Goal: Book appointment/travel/reservation

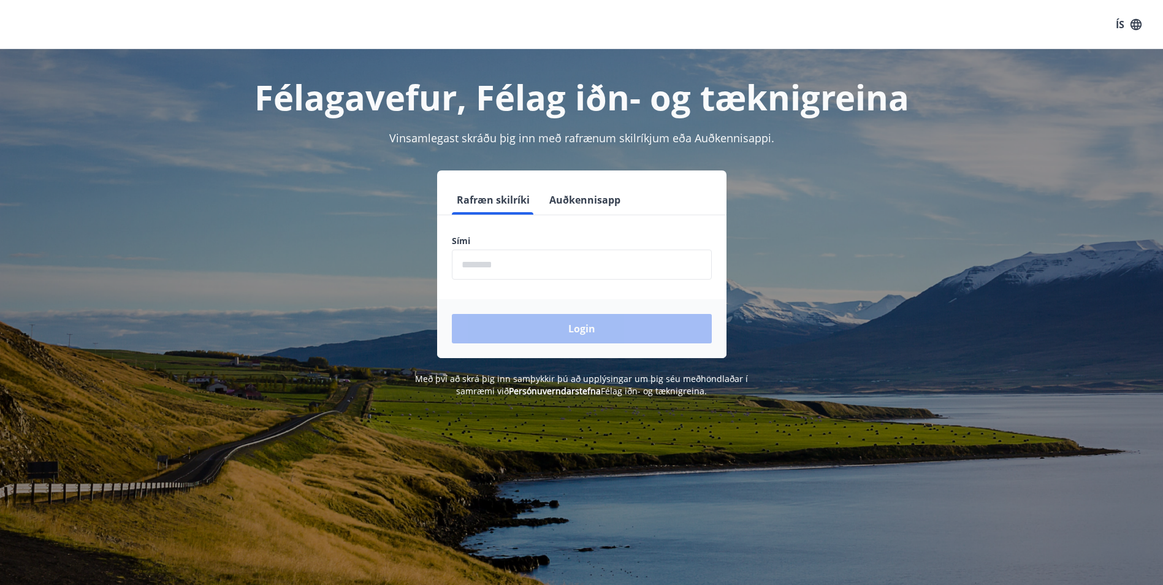
drag, startPoint x: 482, startPoint y: 265, endPoint x: 508, endPoint y: 258, distance: 26.6
click at [486, 263] on input "phone" at bounding box center [582, 265] width 260 height 30
type input "********"
click at [576, 330] on button "Login" at bounding box center [582, 328] width 260 height 29
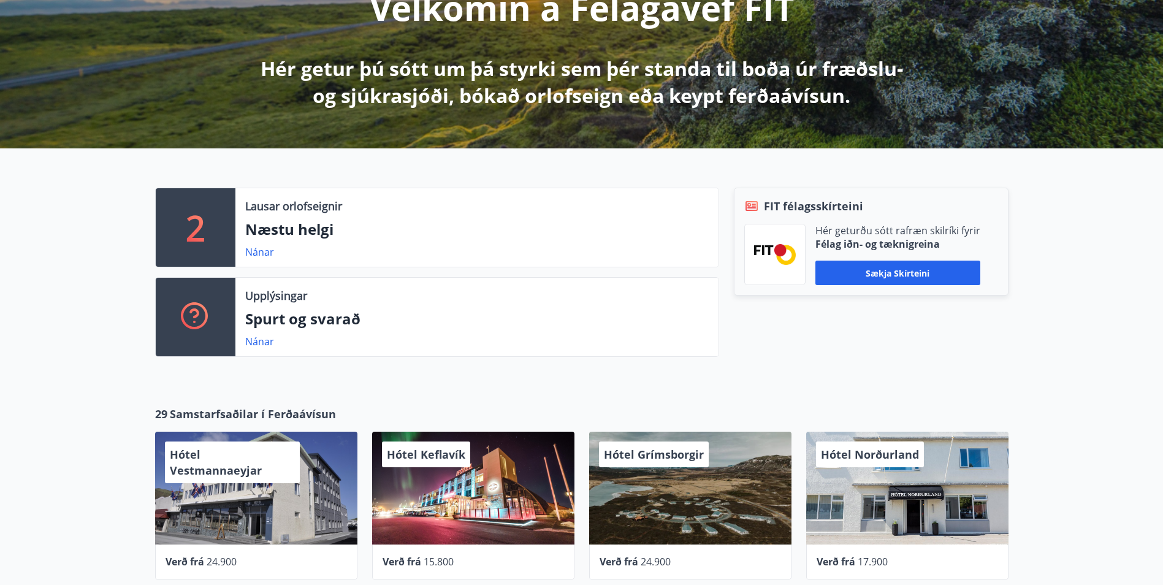
scroll to position [178, 0]
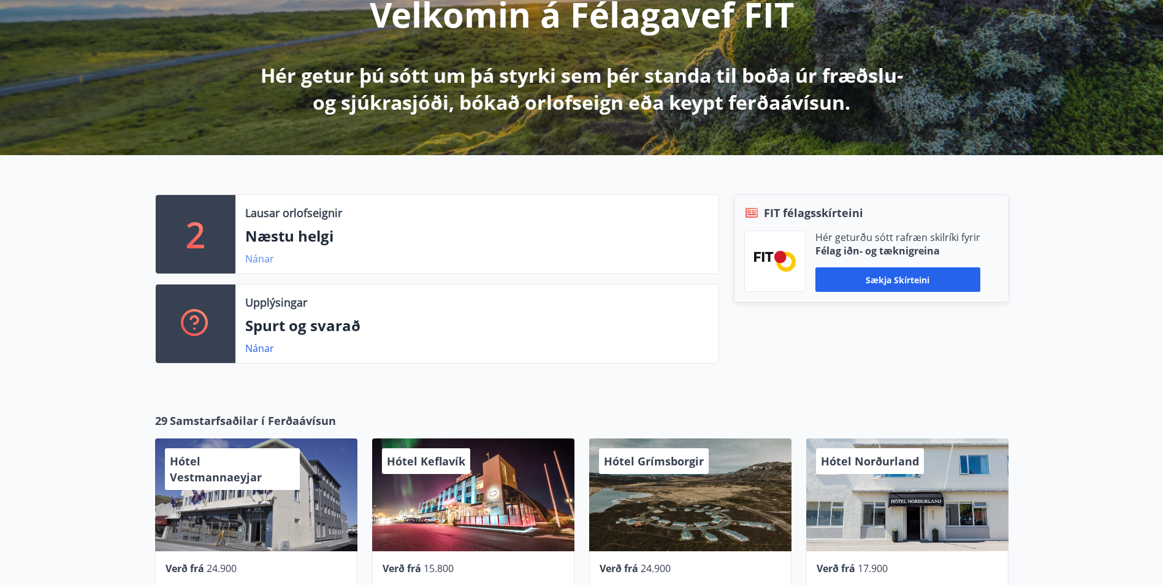
click at [263, 259] on link "Nánar" at bounding box center [259, 258] width 29 height 13
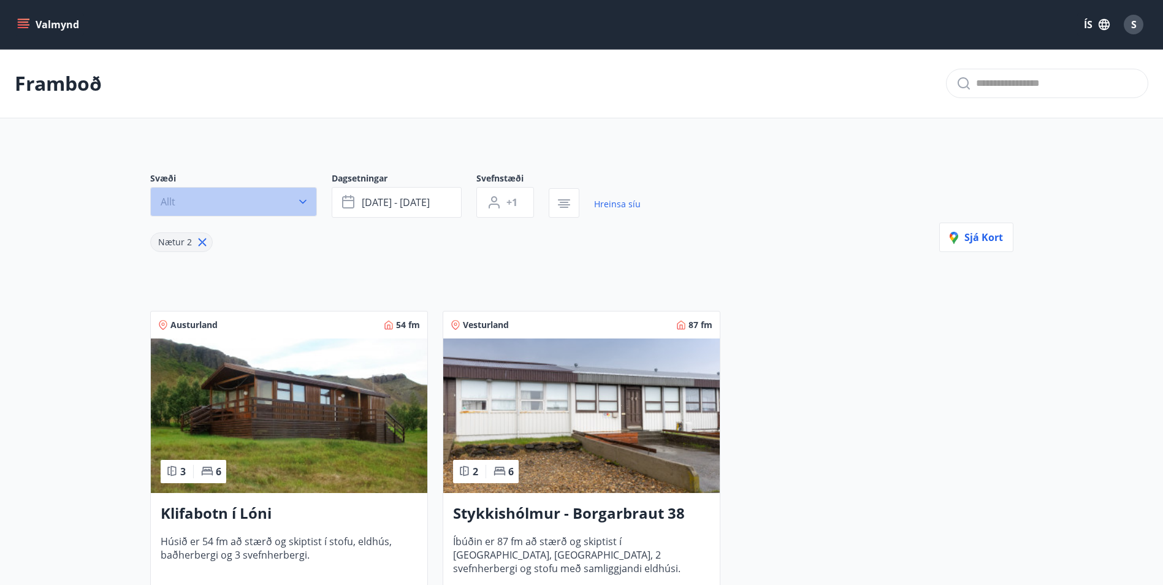
click at [300, 204] on icon "button" at bounding box center [303, 202] width 12 height 12
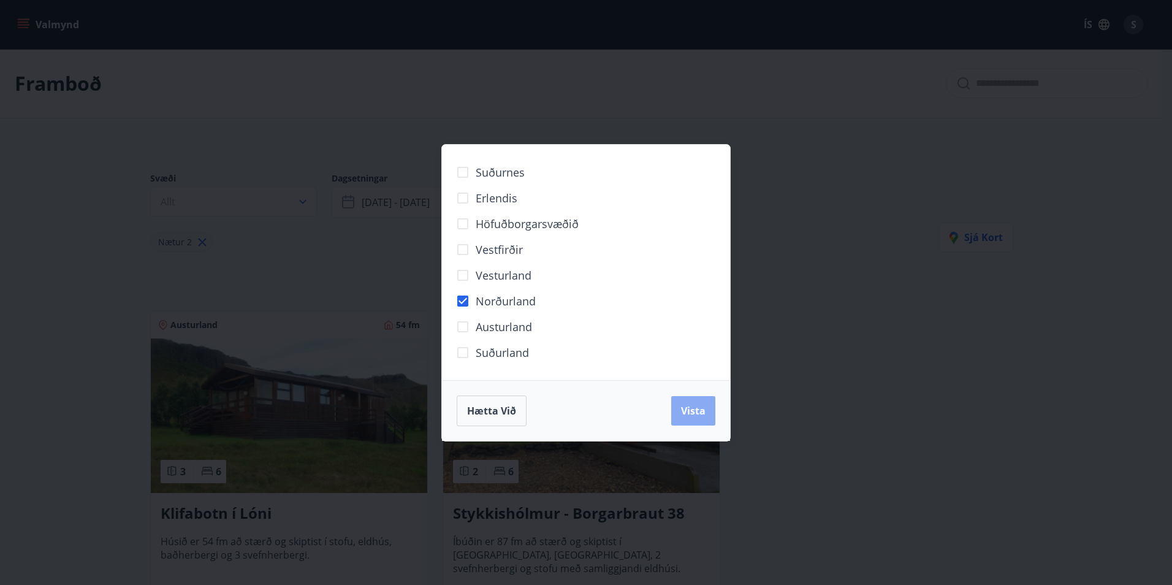
click at [682, 414] on span "Vista" at bounding box center [693, 410] width 25 height 13
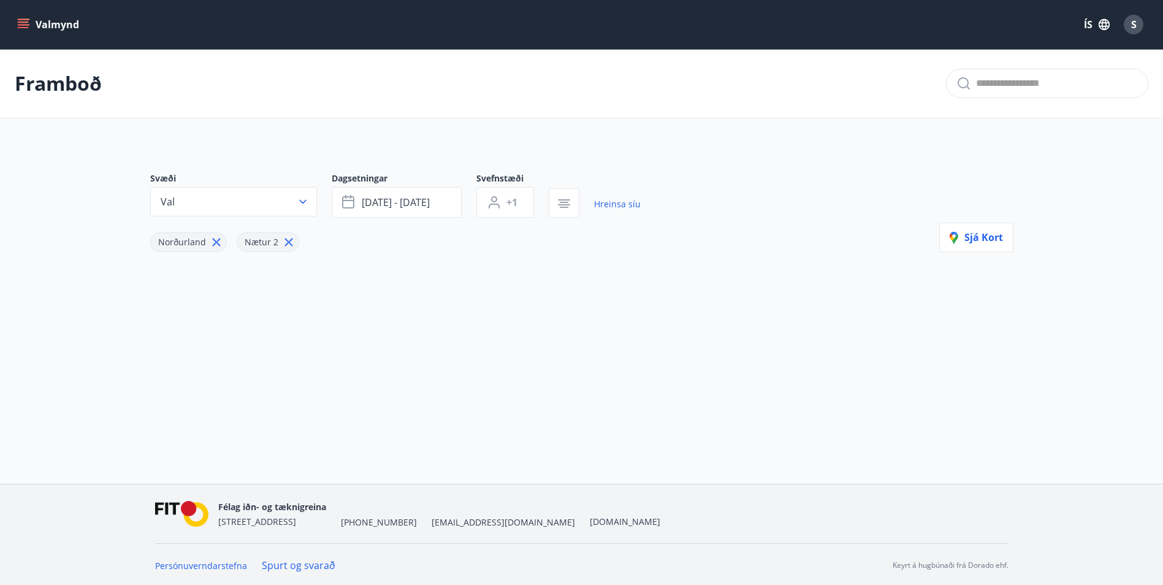
scroll to position [2, 0]
click at [384, 200] on span "[DATE] - [DATE]" at bounding box center [396, 200] width 68 height 13
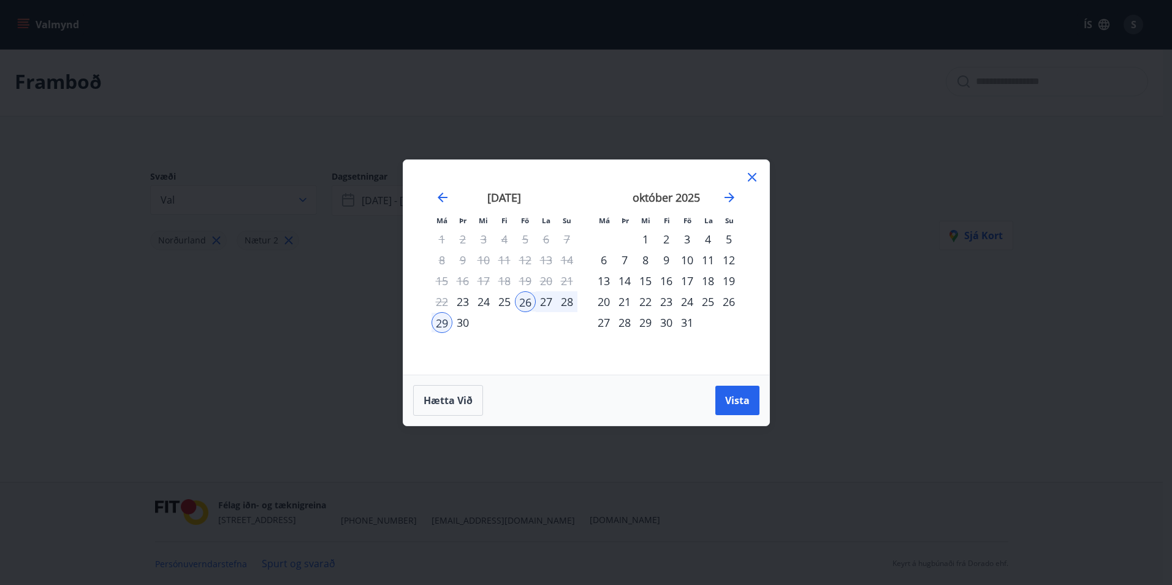
click at [667, 303] on div "23" at bounding box center [666, 301] width 21 height 21
click at [728, 303] on div "26" at bounding box center [729, 301] width 21 height 21
click at [726, 406] on span "Vista" at bounding box center [737, 400] width 25 height 13
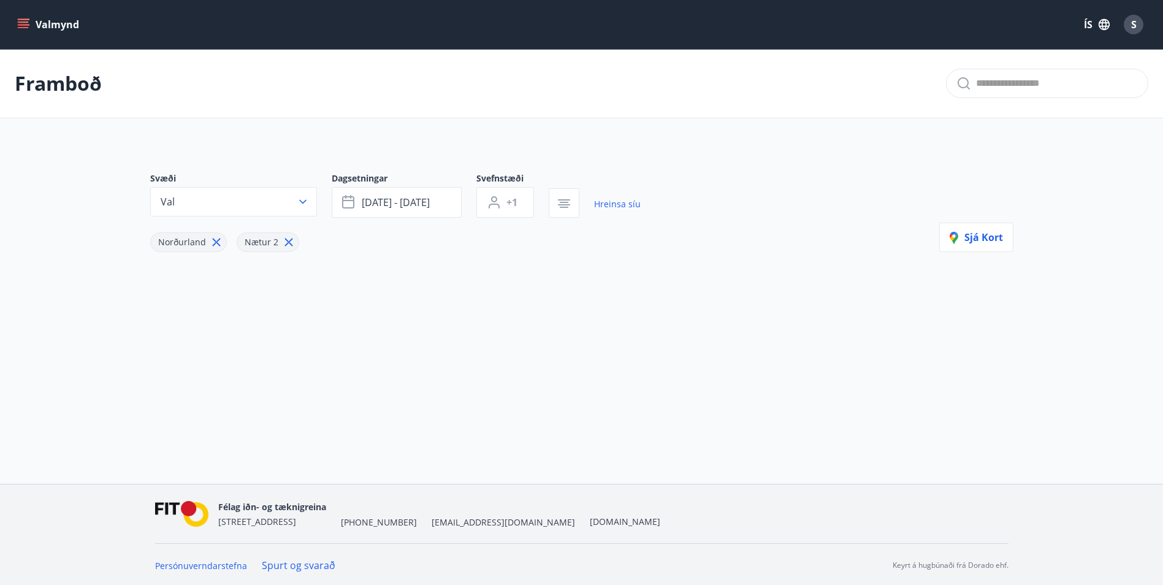
scroll to position [2, 0]
click at [614, 203] on link "Hreinsa síu" at bounding box center [617, 202] width 47 height 27
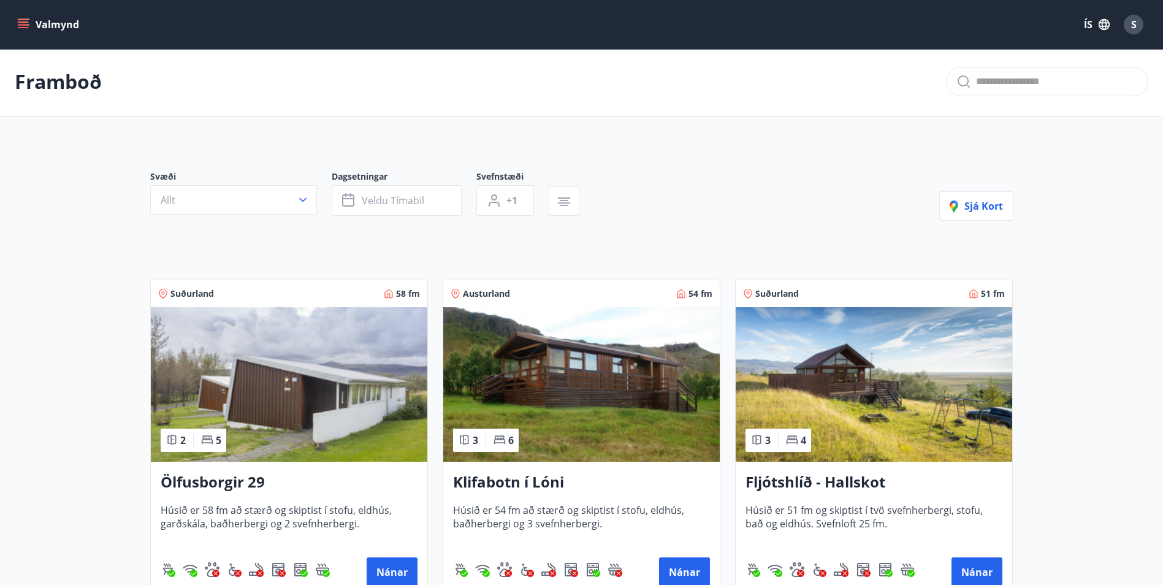
type input "*"
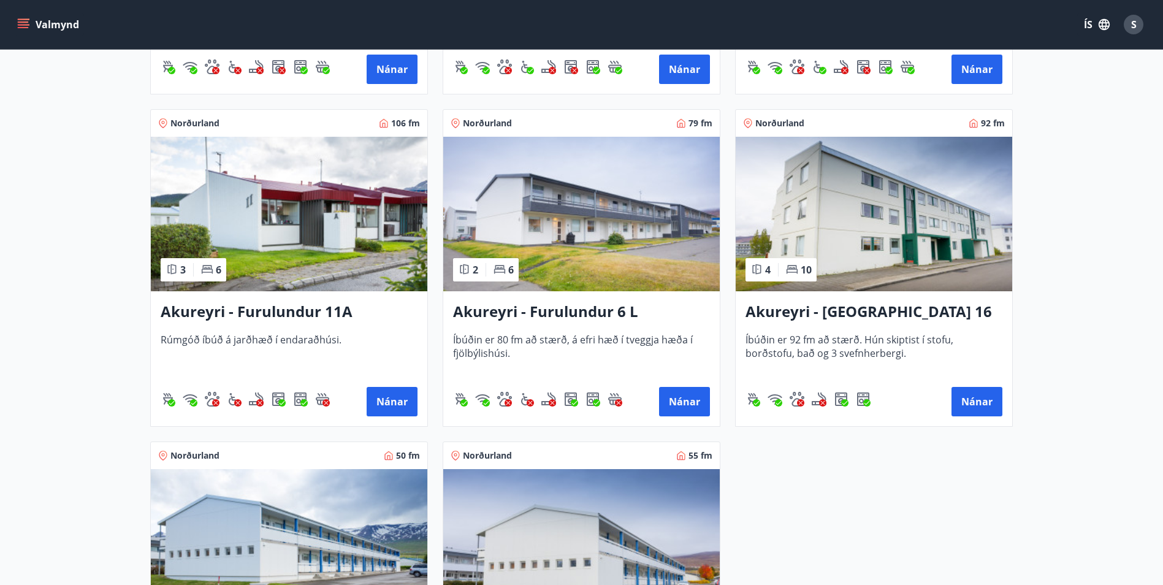
scroll to position [3190, 0]
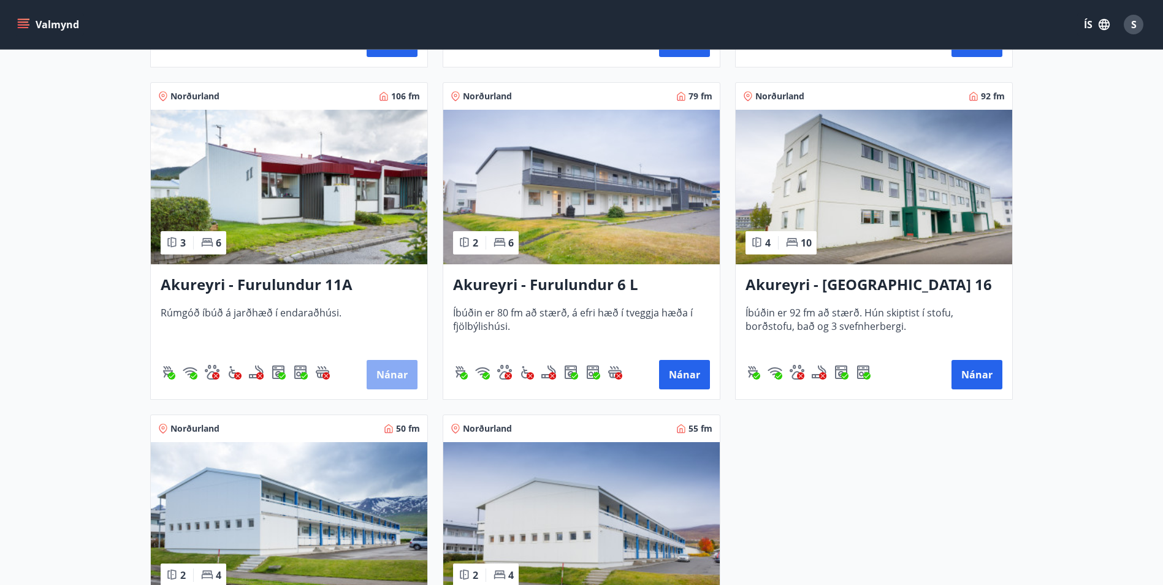
click at [379, 375] on button "Nánar" at bounding box center [392, 374] width 51 height 29
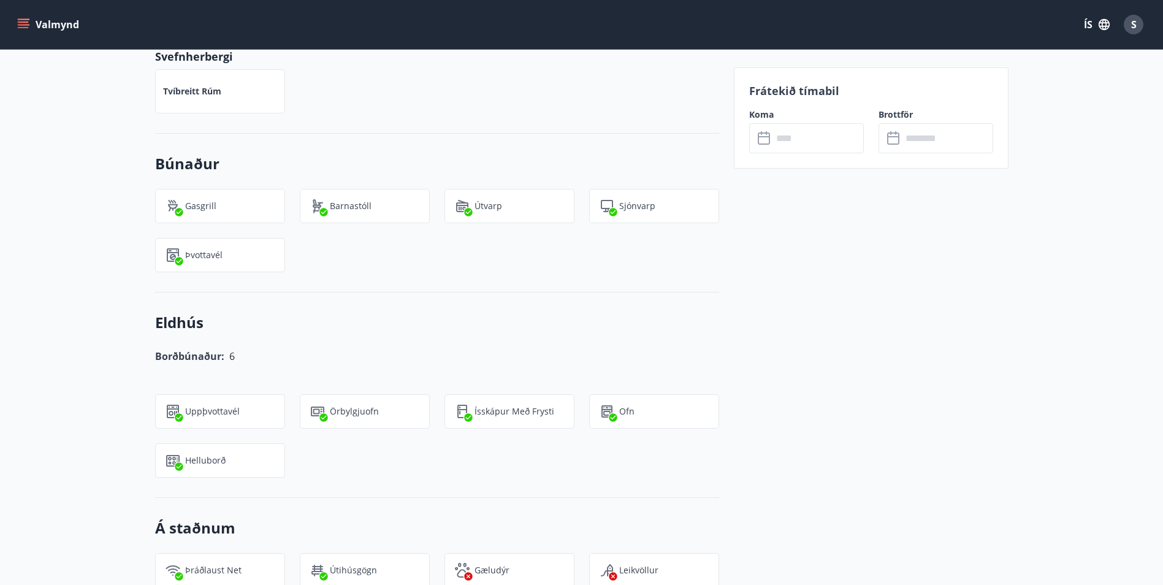
scroll to position [674, 0]
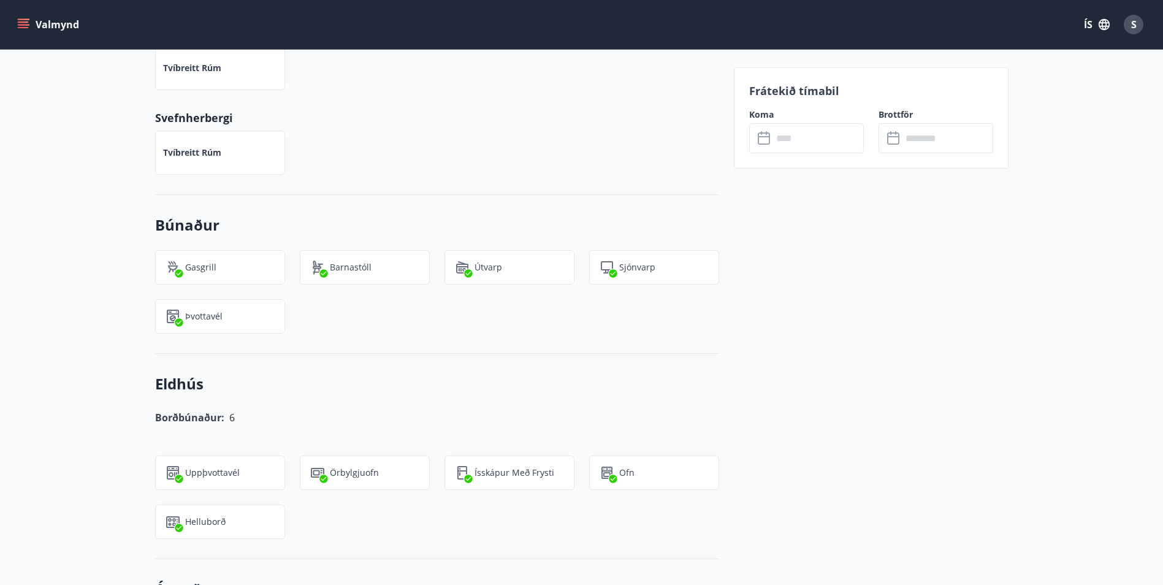
click at [803, 139] on input "text" at bounding box center [817, 138] width 91 height 30
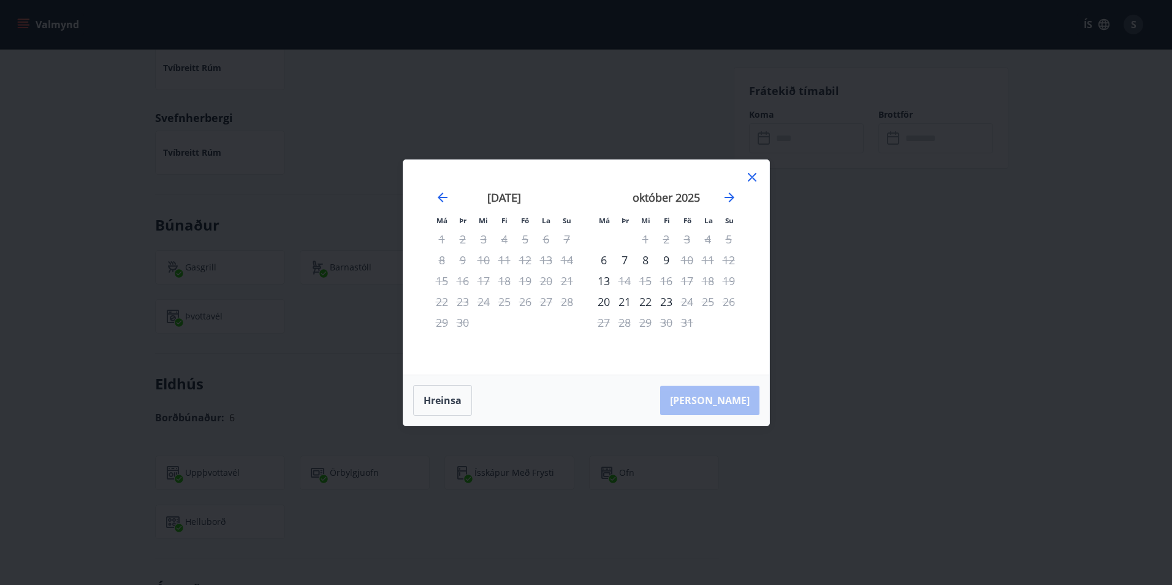
click at [750, 178] on icon at bounding box center [752, 177] width 9 height 9
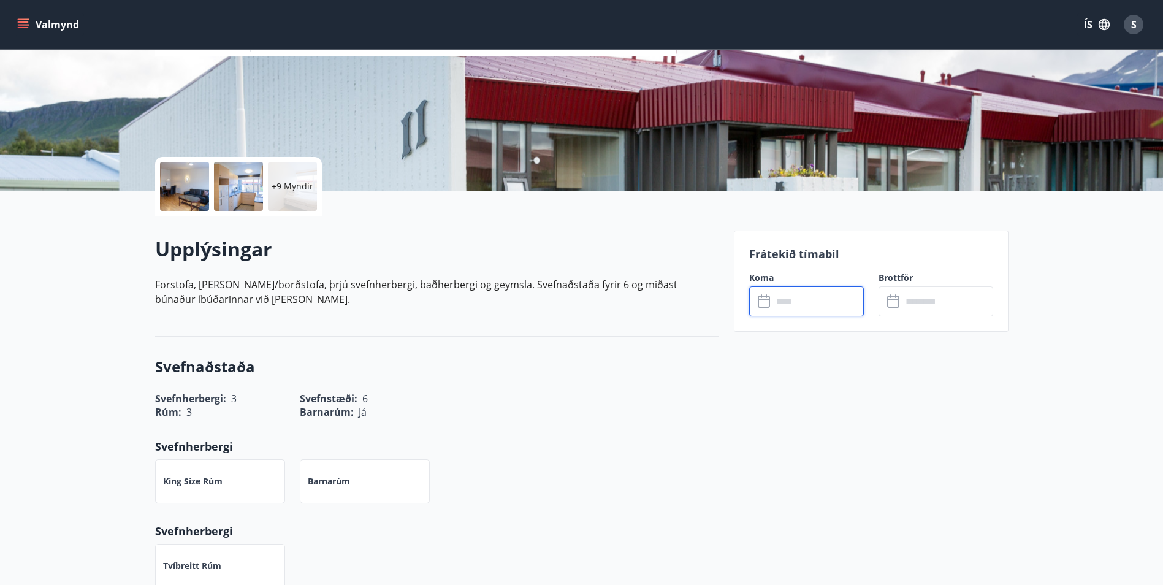
scroll to position [184, 0]
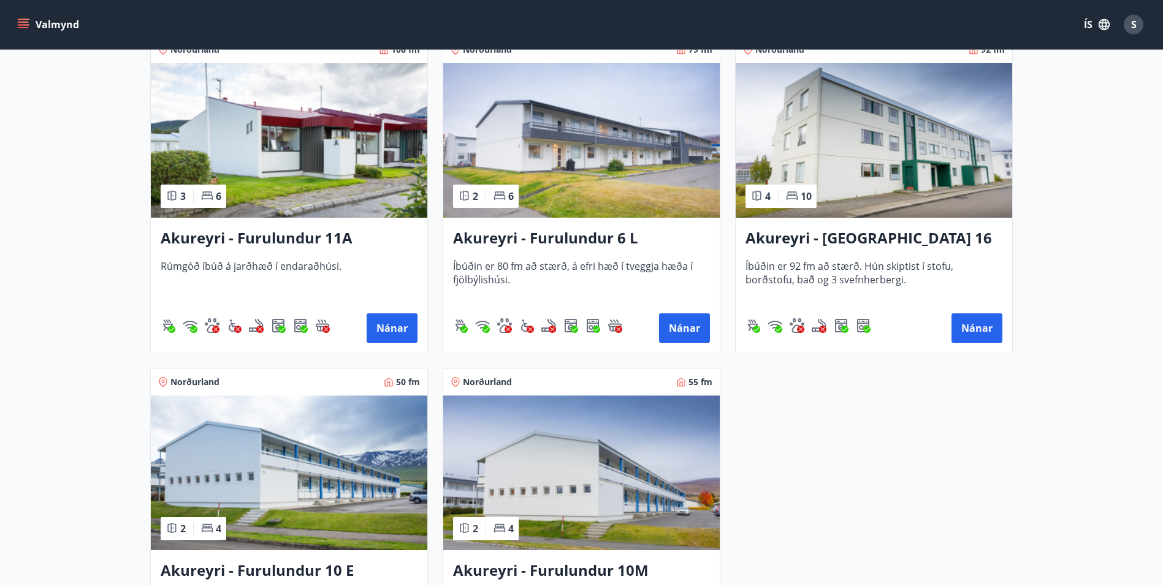
scroll to position [3188, 0]
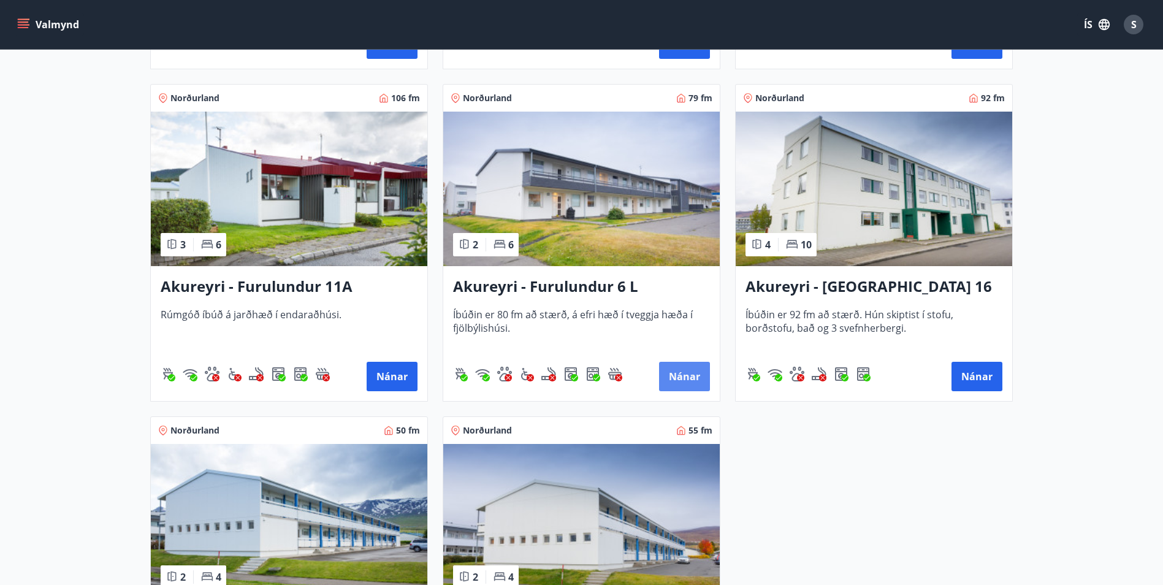
click at [682, 380] on button "Nánar" at bounding box center [684, 376] width 51 height 29
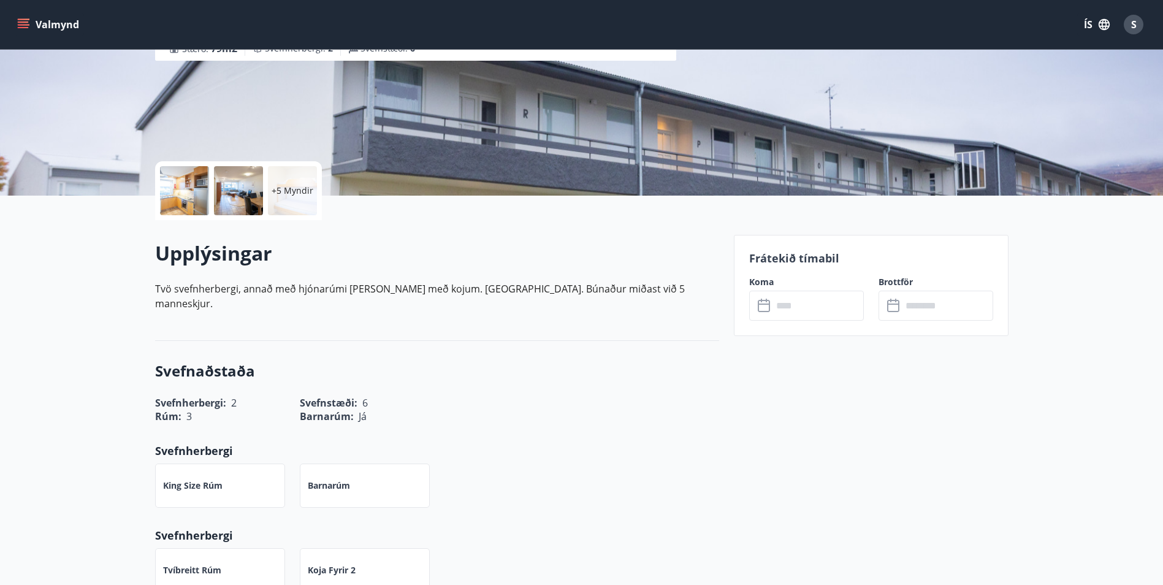
scroll to position [184, 0]
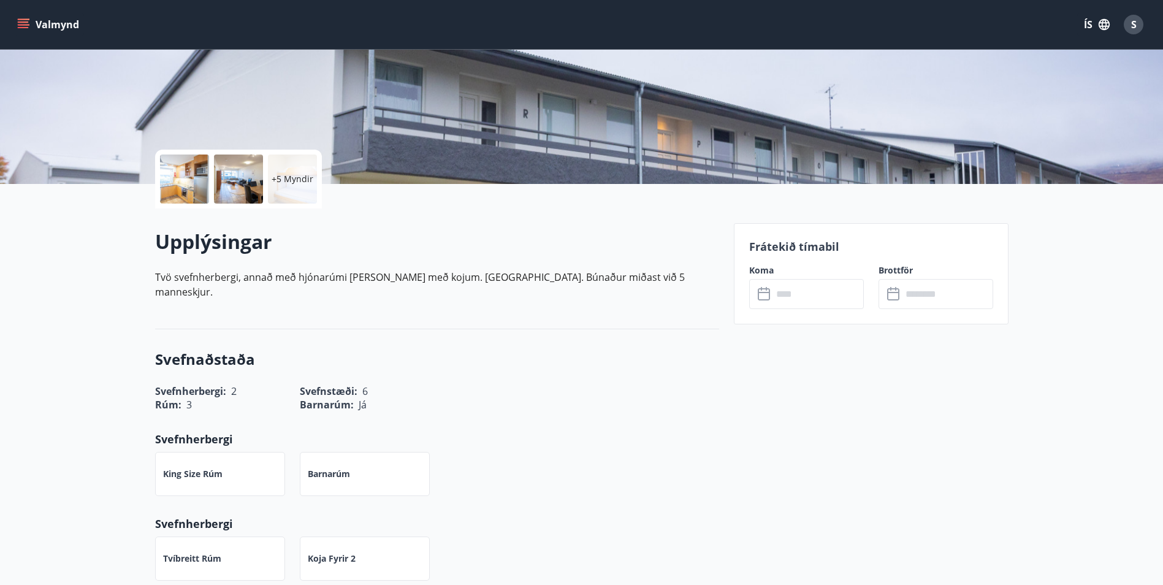
click at [782, 294] on input "text" at bounding box center [817, 294] width 91 height 30
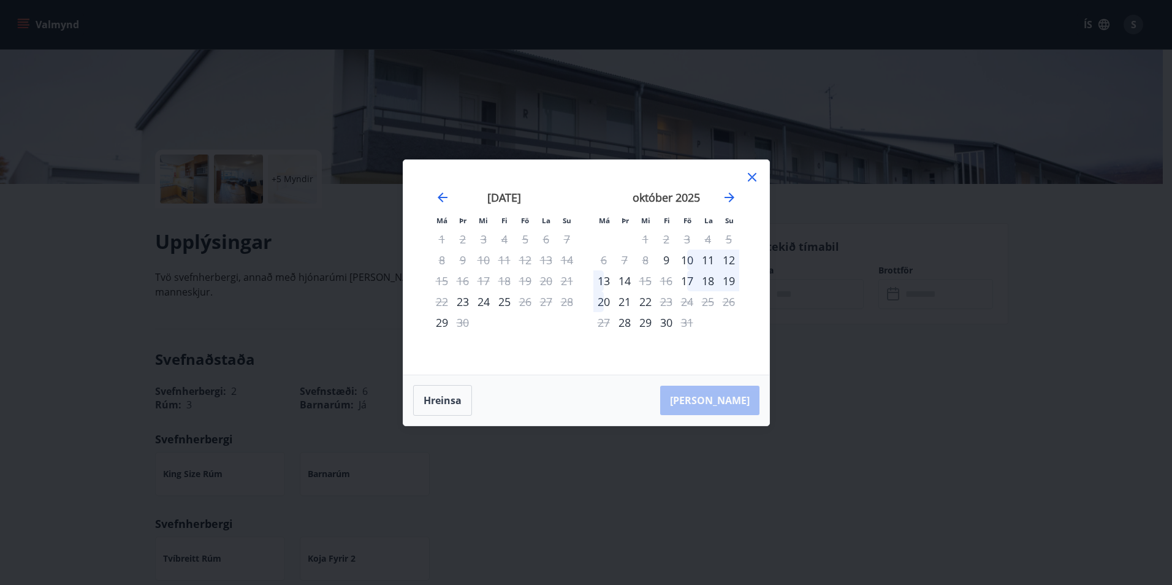
click at [753, 180] on icon at bounding box center [752, 177] width 15 height 15
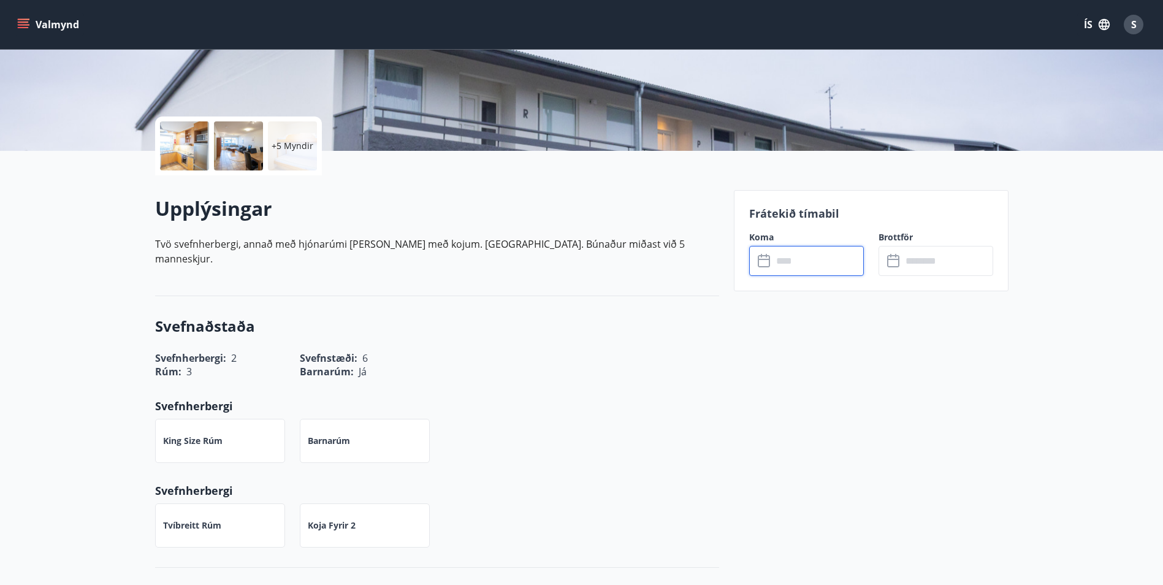
scroll to position [245, 0]
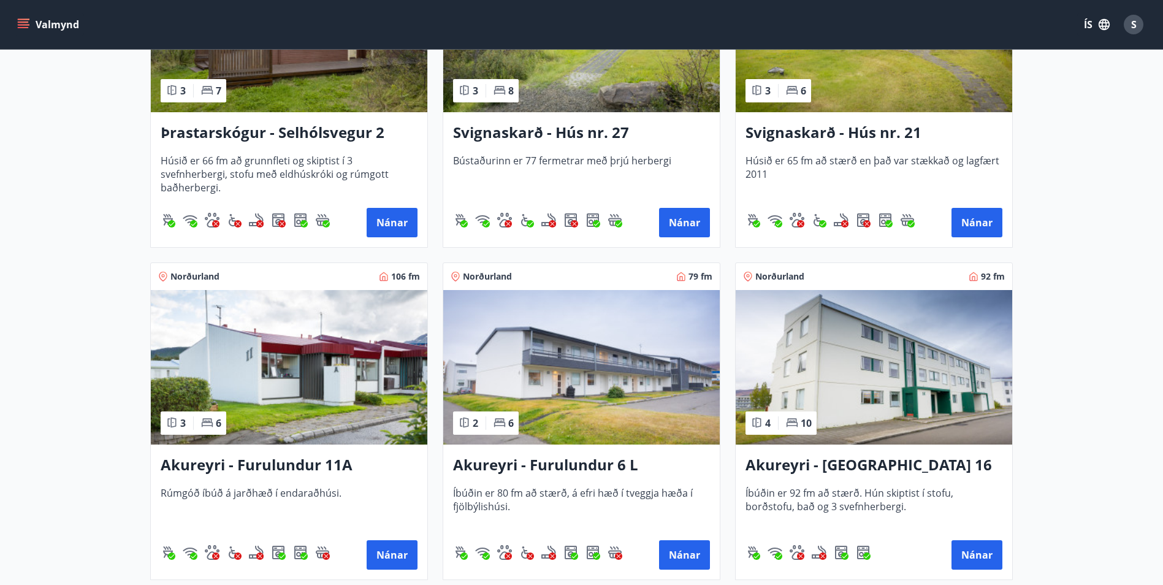
scroll to position [3127, 0]
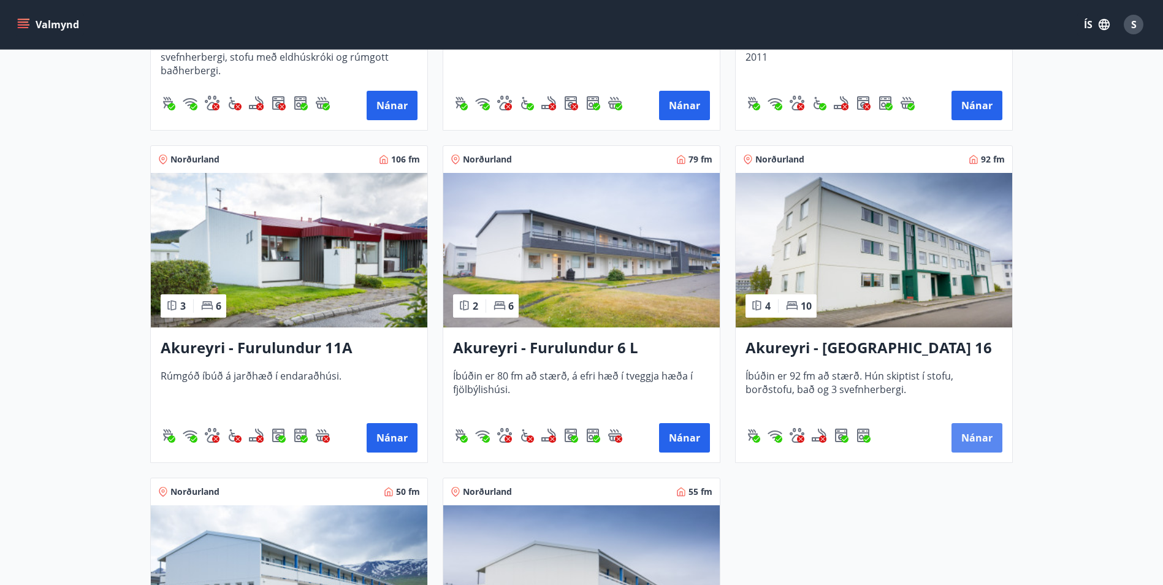
click at [982, 437] on button "Nánar" at bounding box center [976, 437] width 51 height 29
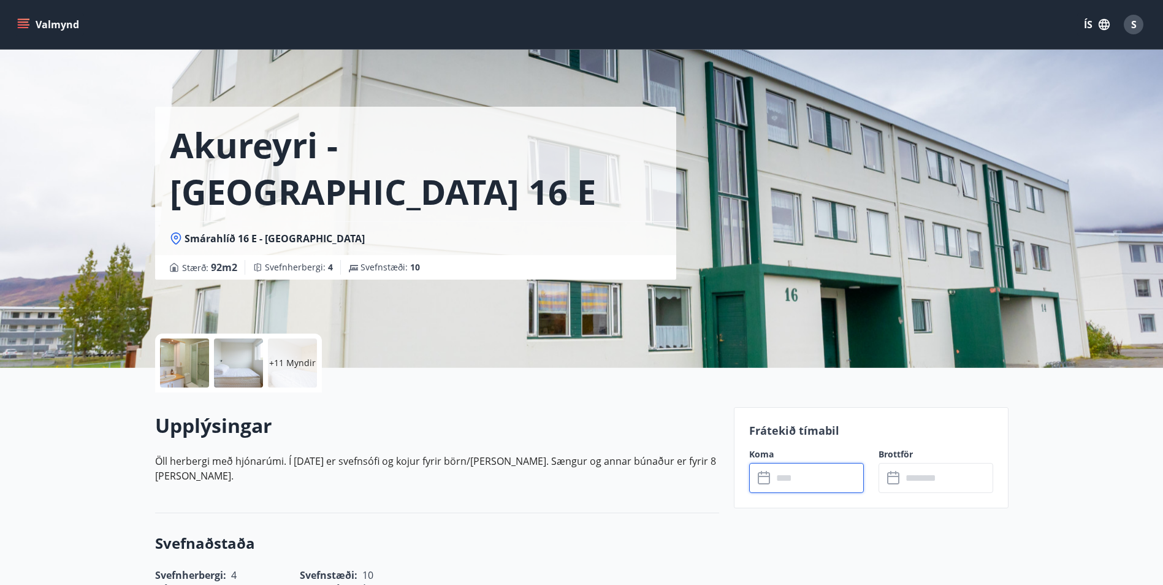
click at [779, 481] on input "text" at bounding box center [817, 478] width 91 height 30
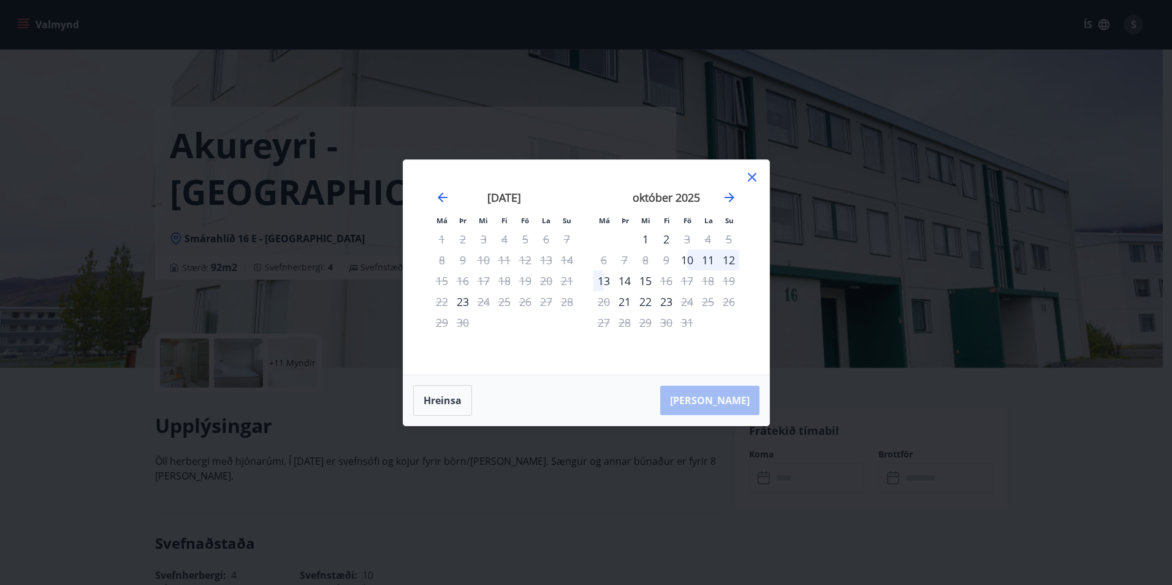
click at [752, 181] on icon at bounding box center [752, 177] width 15 height 15
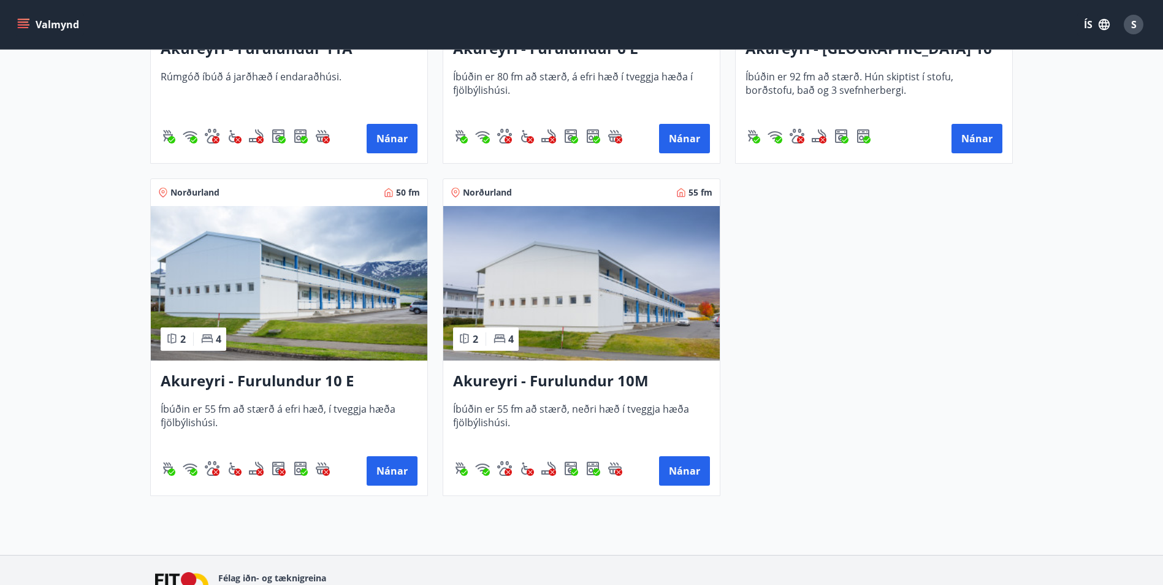
scroll to position [3494, 0]
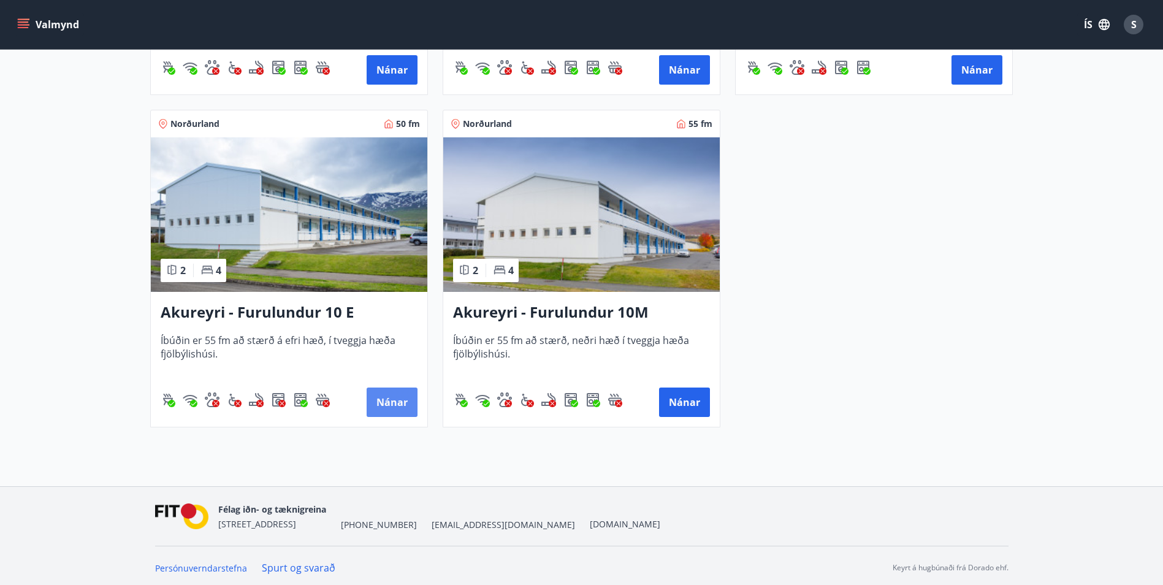
click at [390, 403] on button "Nánar" at bounding box center [392, 401] width 51 height 29
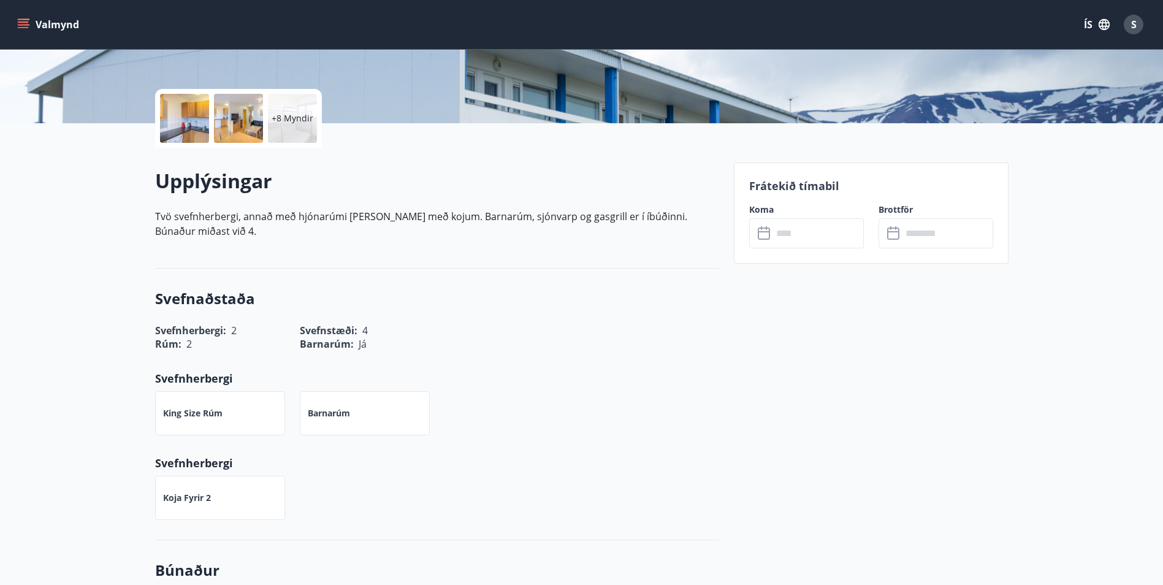
scroll to position [245, 0]
click at [780, 236] on input "text" at bounding box center [817, 233] width 91 height 30
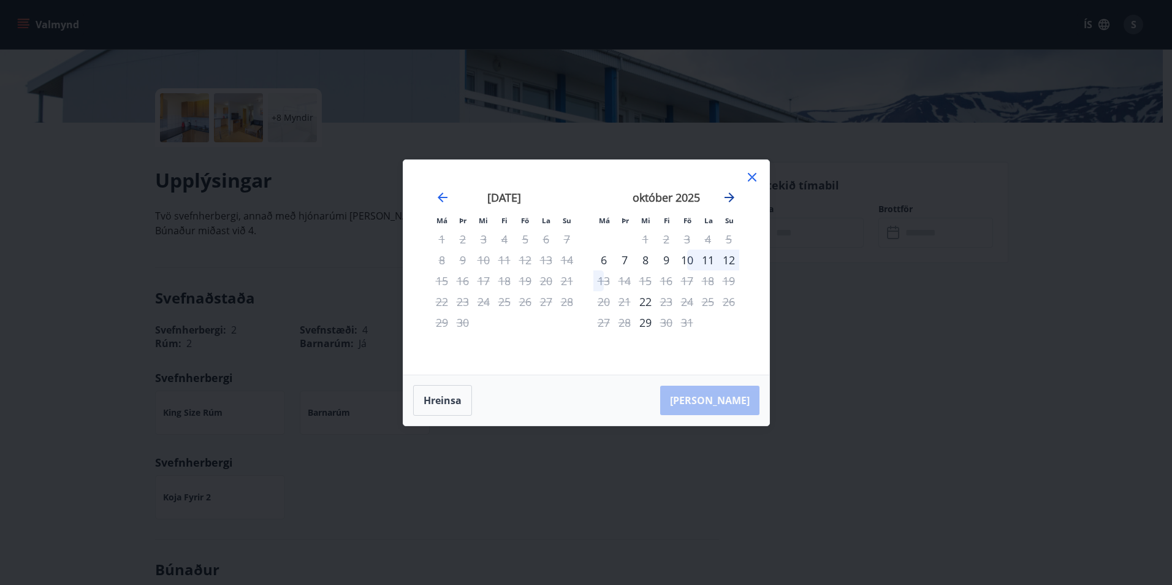
click at [731, 196] on icon "Move forward to switch to the next month." at bounding box center [730, 198] width 10 height 10
click at [753, 178] on icon at bounding box center [752, 177] width 9 height 9
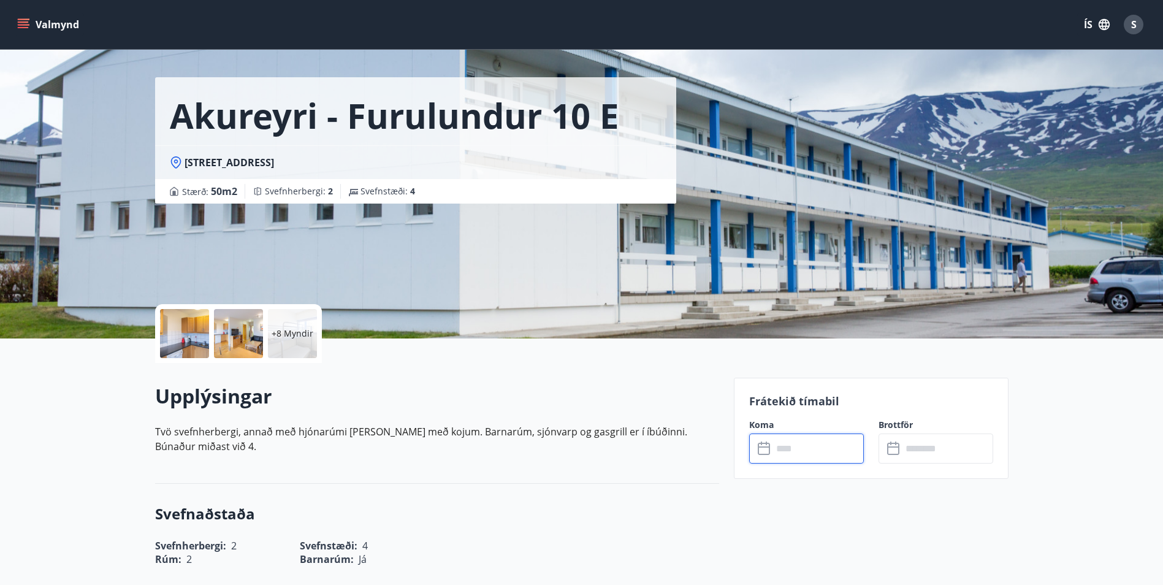
scroll to position [0, 0]
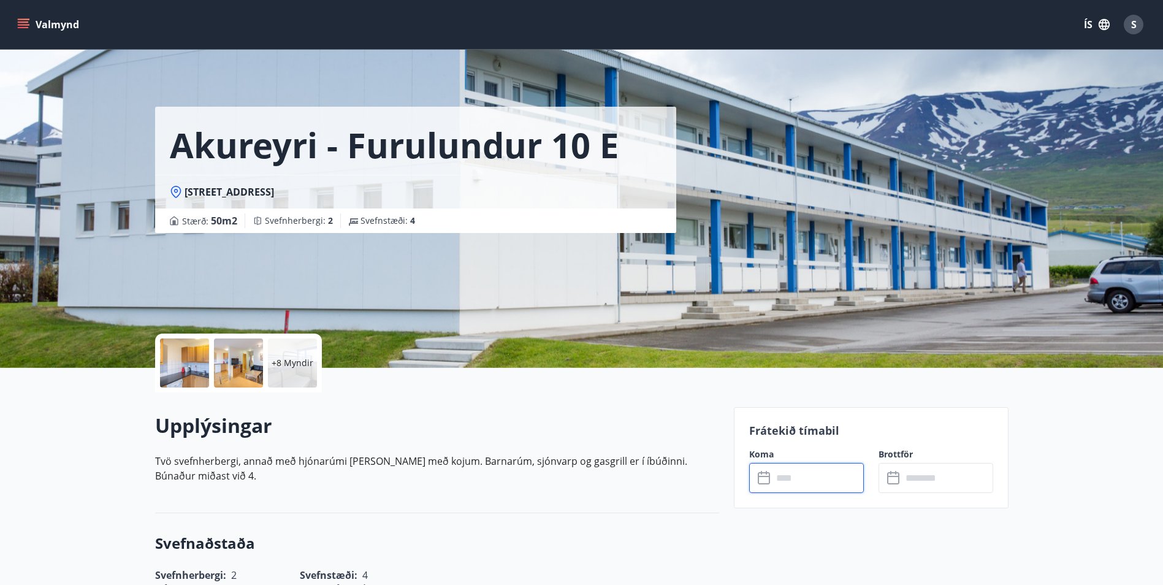
click at [39, 28] on button "Valmynd" at bounding box center [49, 24] width 69 height 22
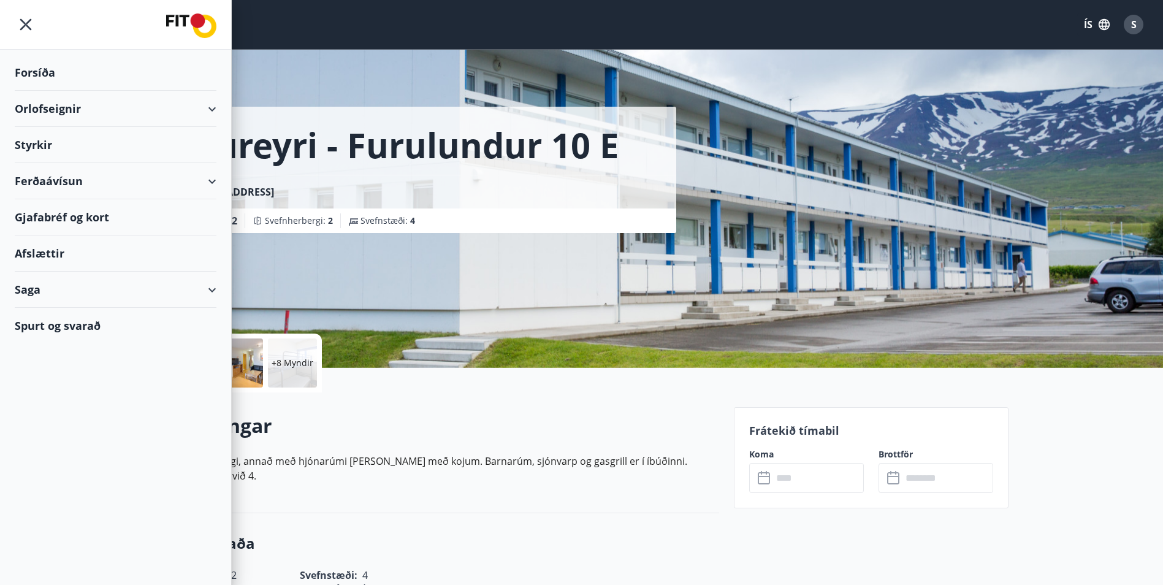
click at [169, 116] on div "Orlofseignir" at bounding box center [116, 109] width 202 height 36
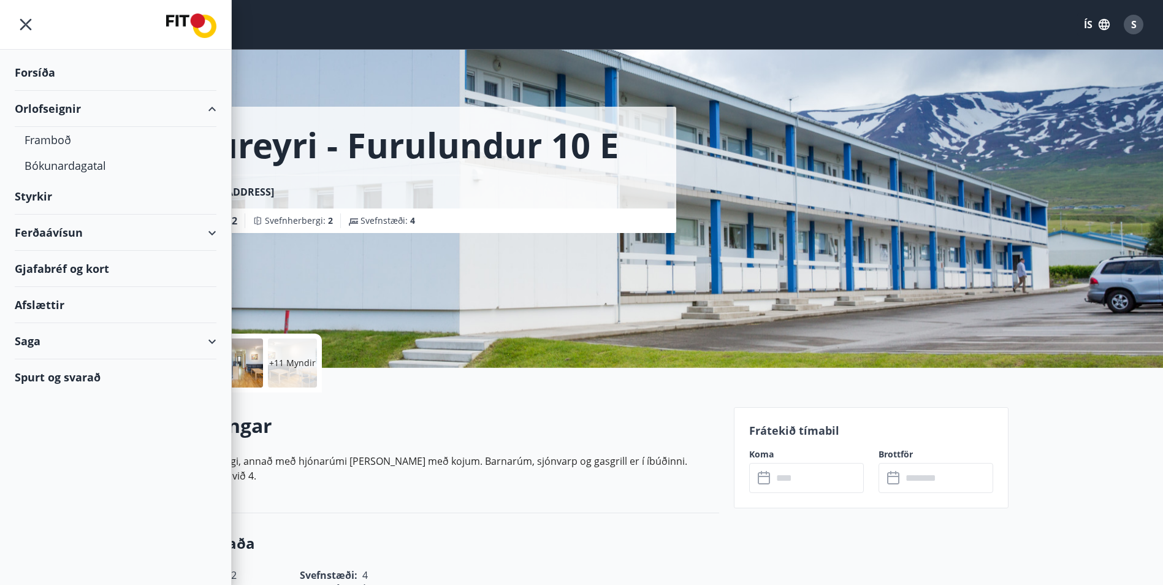
click at [204, 109] on div "Orlofseignir" at bounding box center [116, 109] width 202 height 36
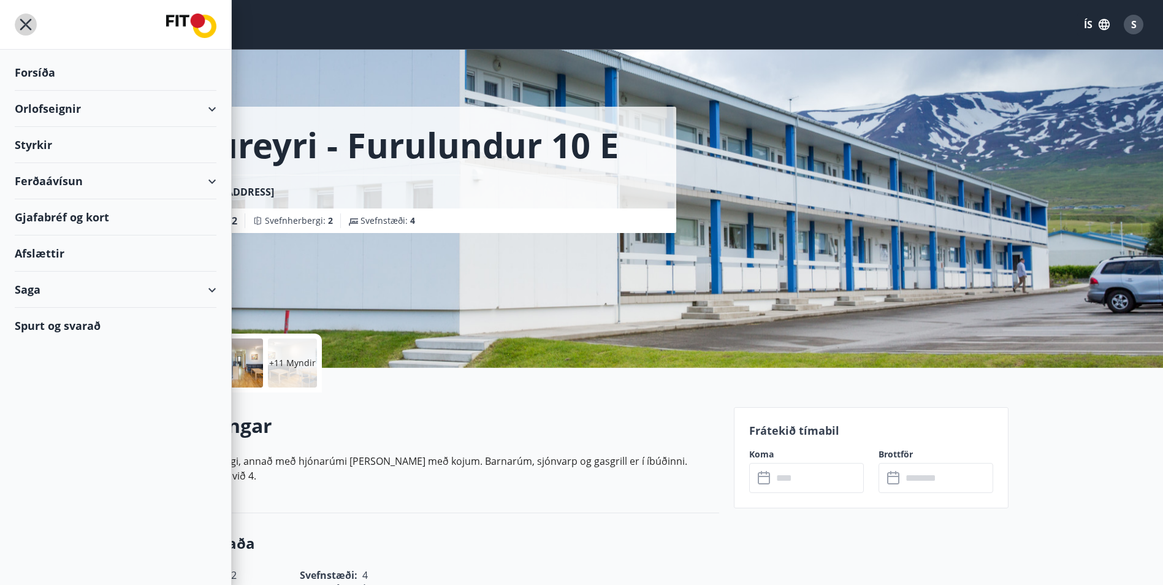
click at [26, 25] on icon "menu" at bounding box center [26, 25] width 12 height 12
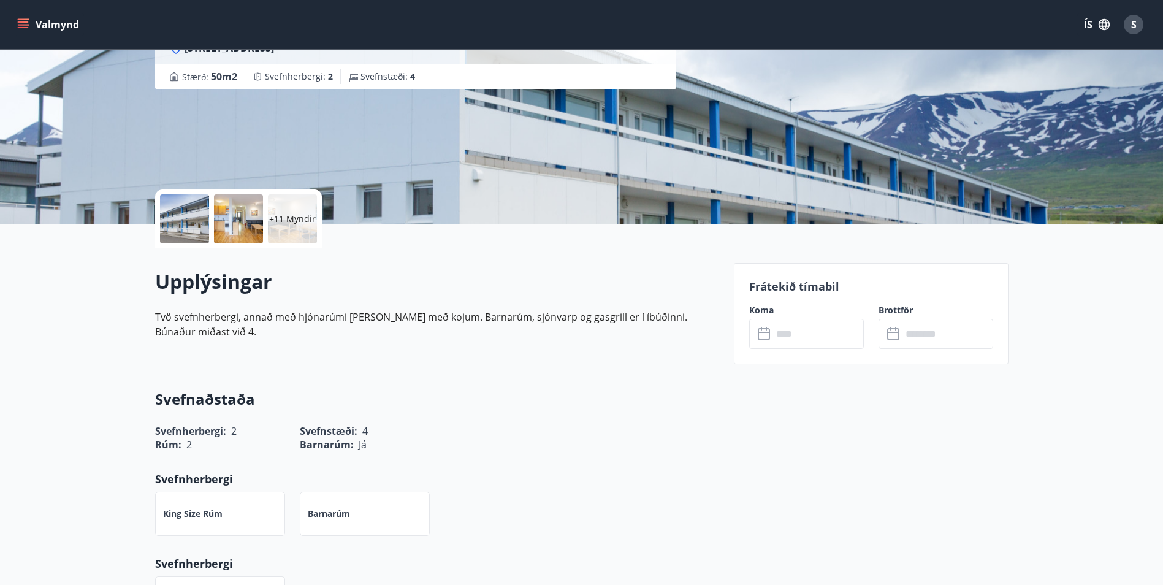
scroll to position [61, 0]
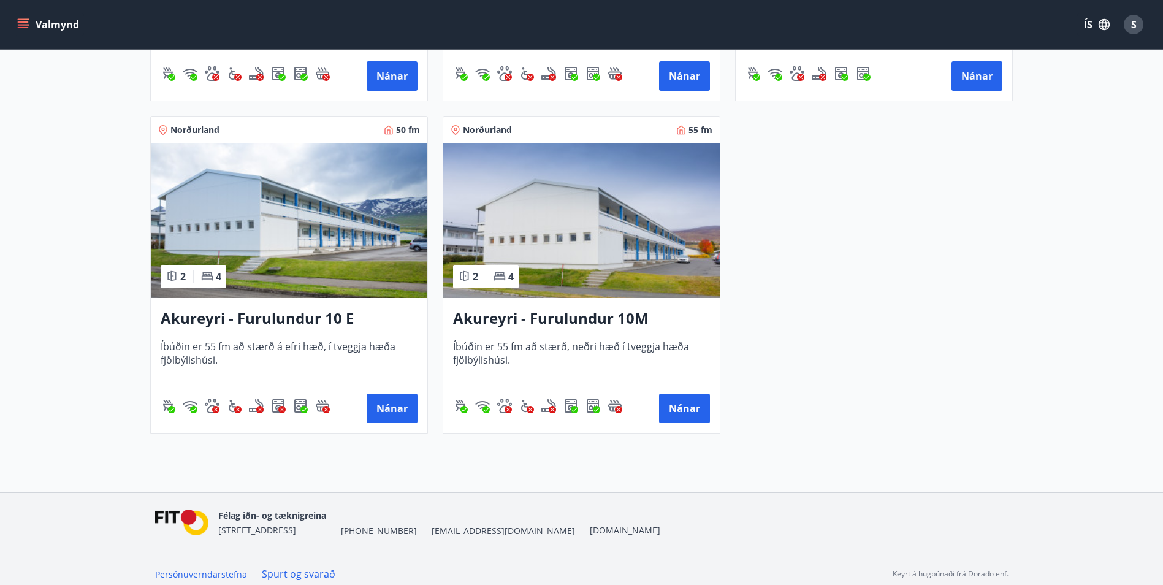
scroll to position [3496, 0]
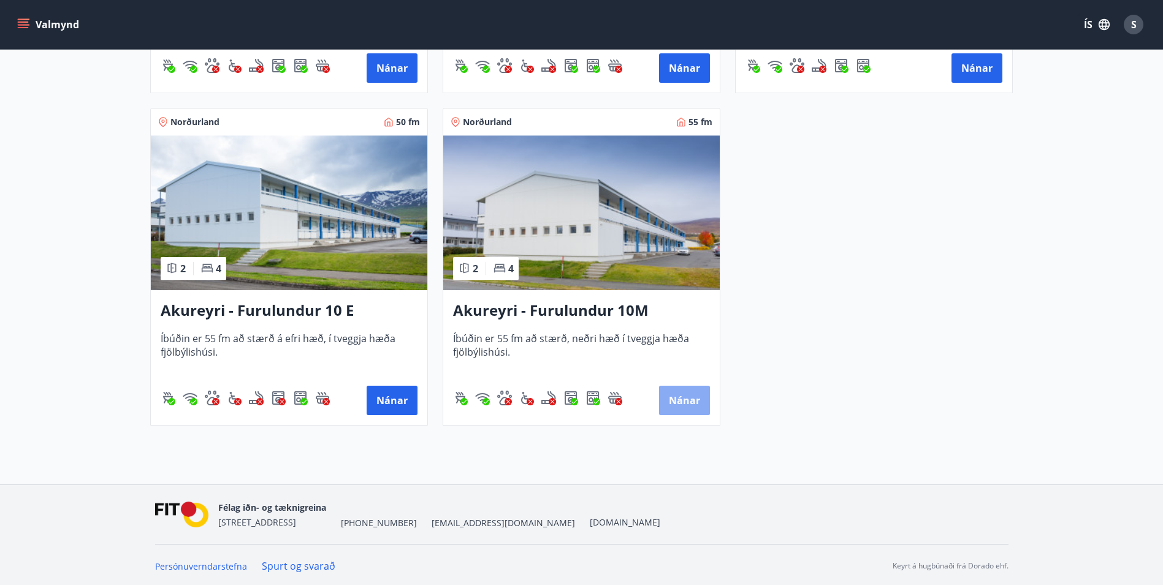
click at [684, 406] on button "Nánar" at bounding box center [684, 400] width 51 height 29
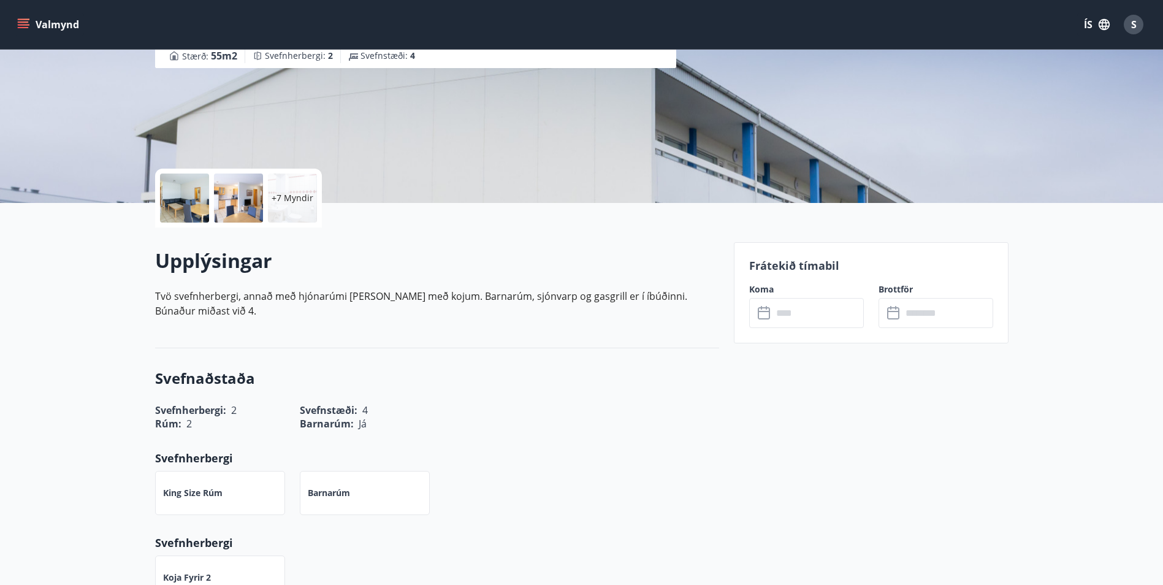
scroll to position [184, 0]
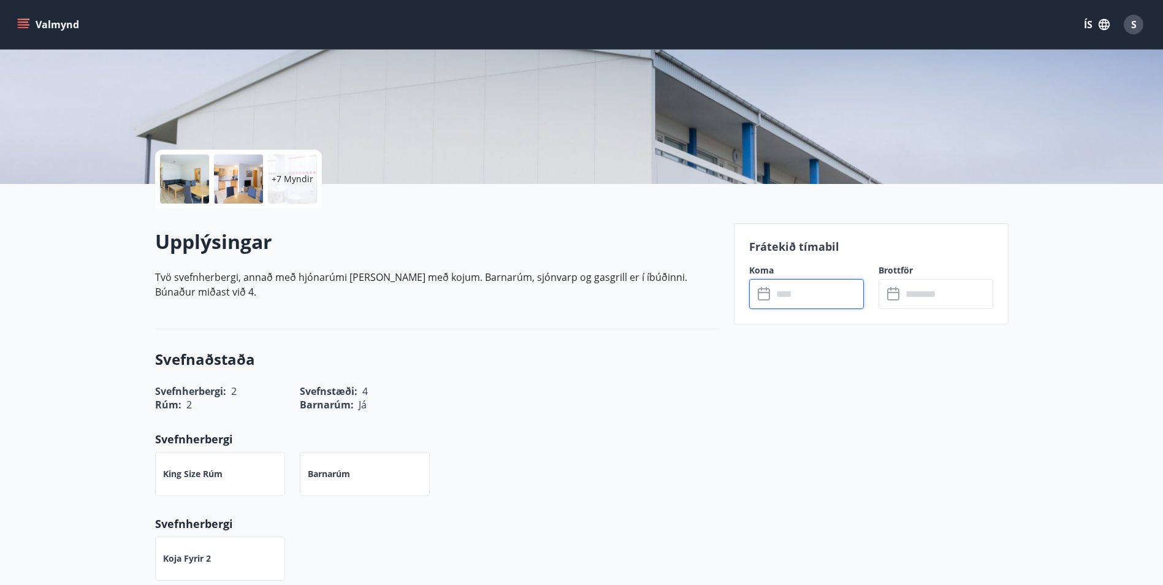
click at [797, 301] on input "text" at bounding box center [817, 294] width 91 height 30
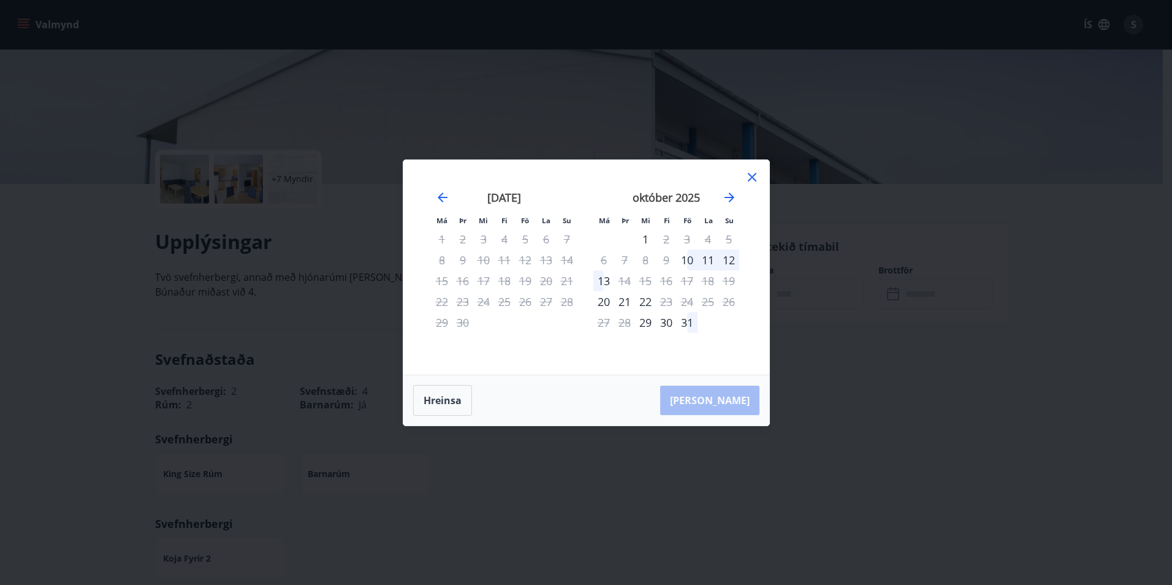
click at [754, 178] on icon at bounding box center [752, 177] width 9 height 9
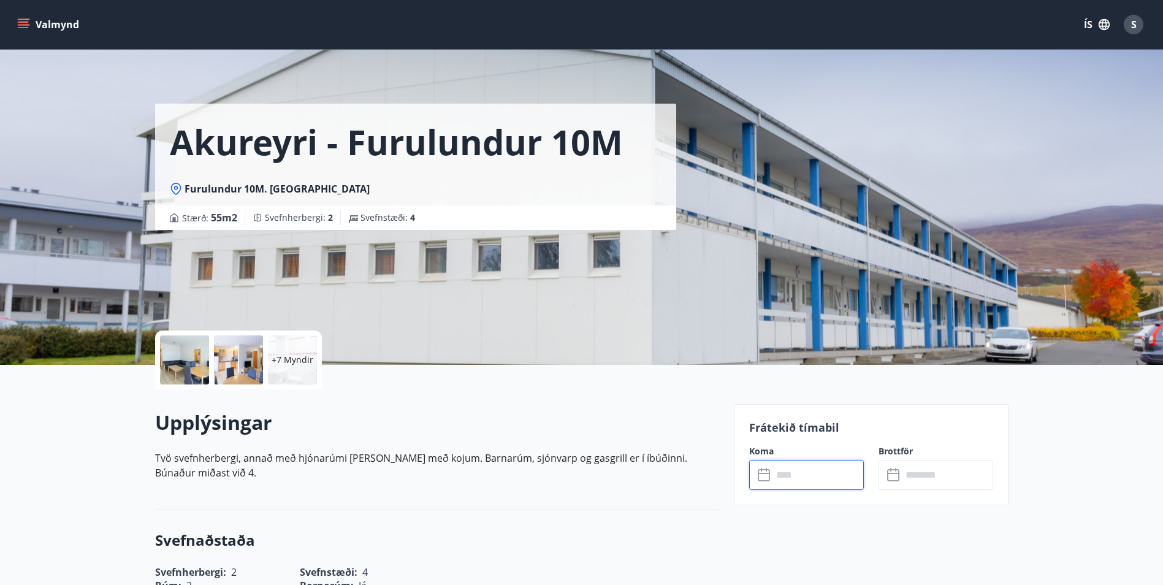
scroll to position [0, 0]
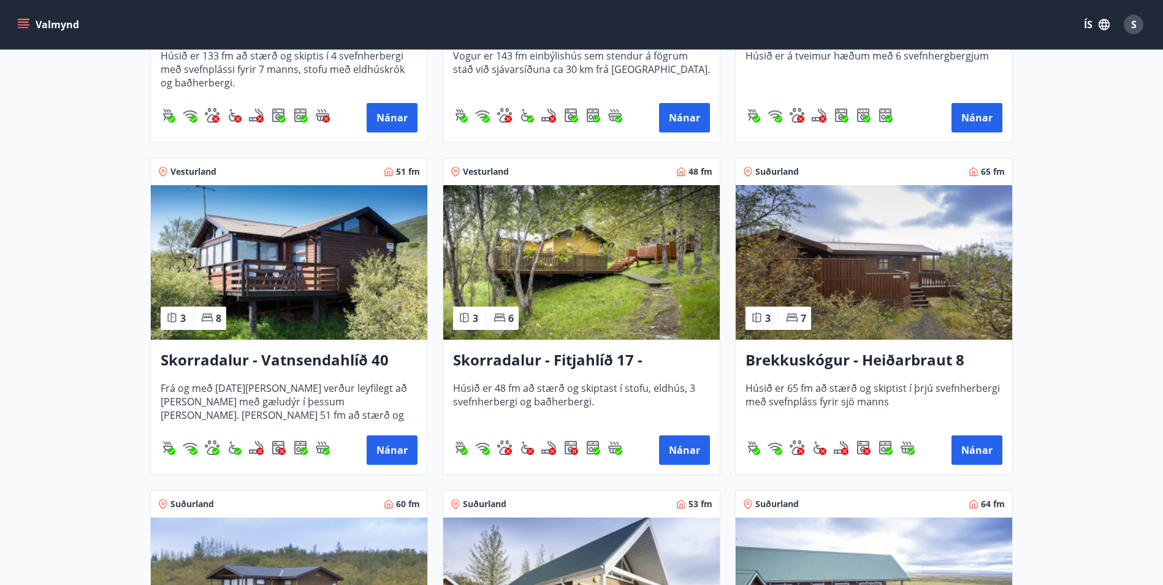
scroll to position [1414, 0]
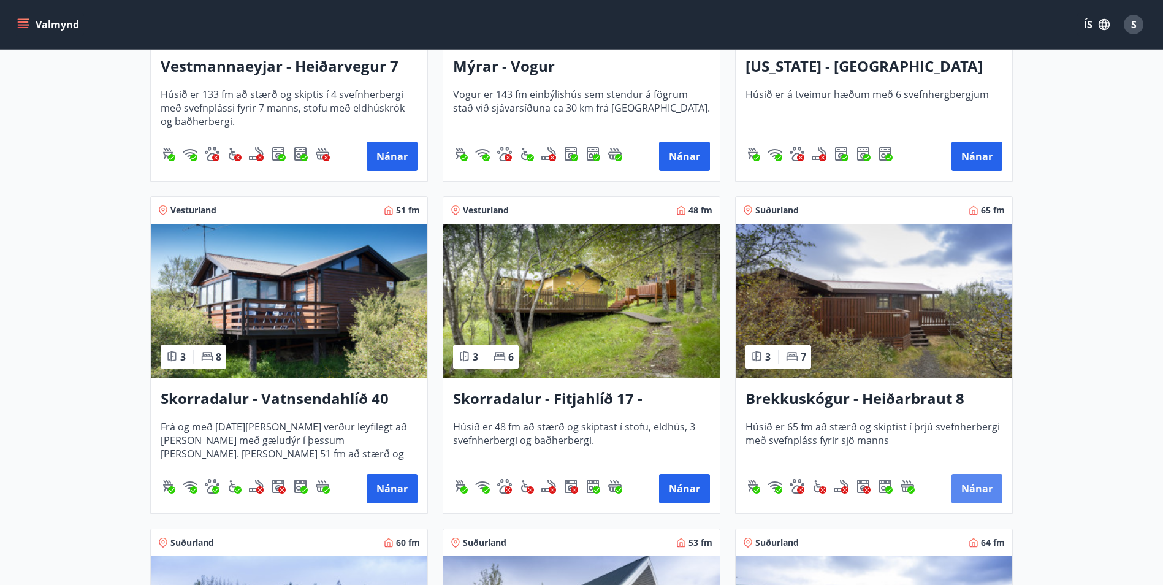
click at [969, 496] on button "Nánar" at bounding box center [976, 488] width 51 height 29
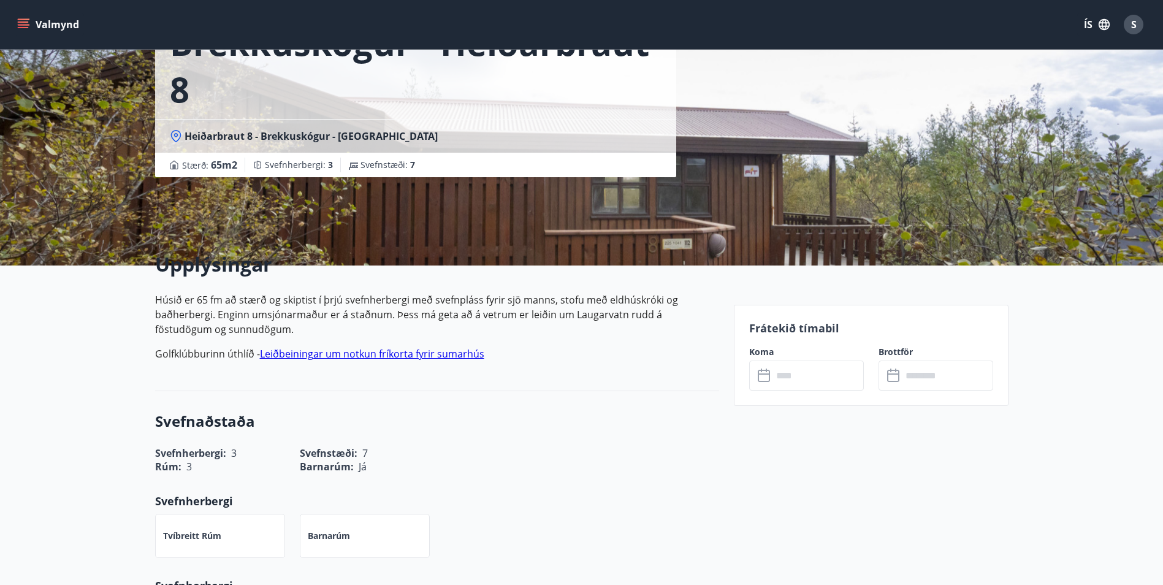
scroll to position [123, 0]
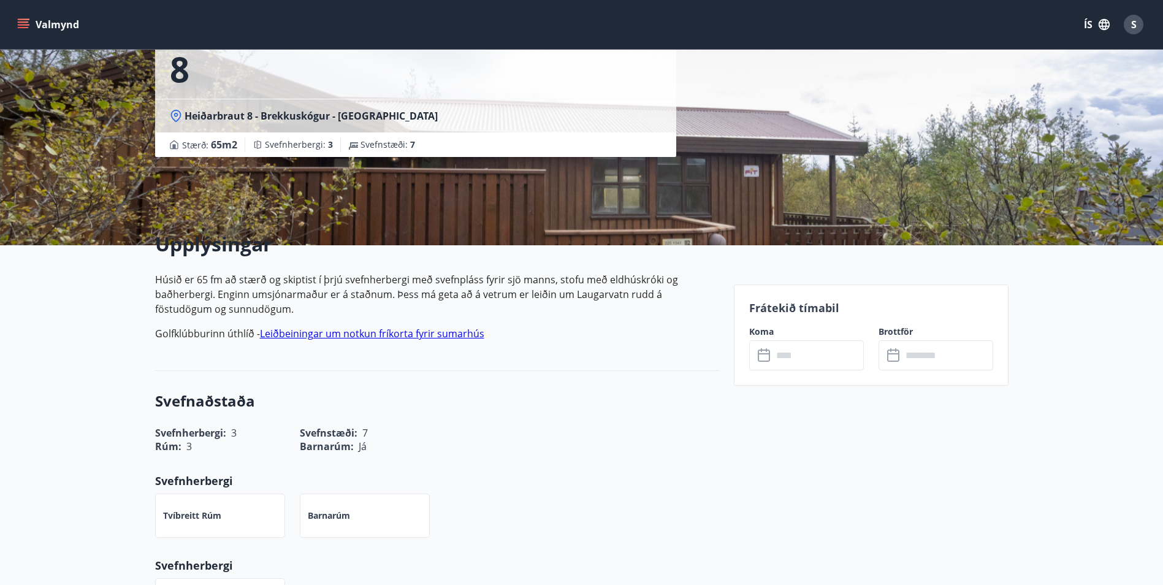
click at [796, 359] on input "text" at bounding box center [817, 355] width 91 height 30
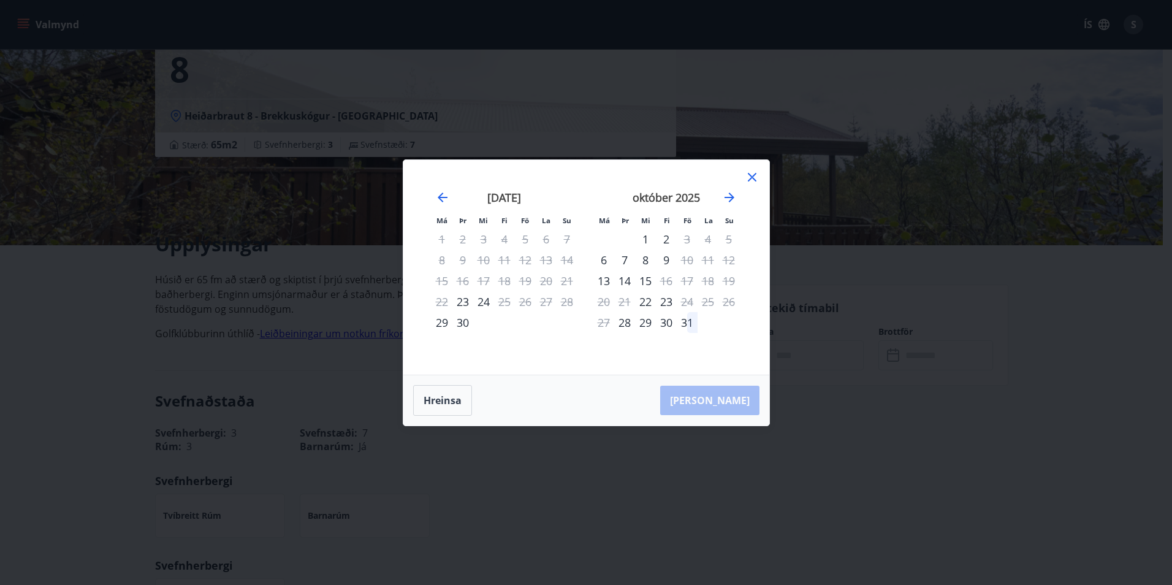
click at [667, 303] on div "23" at bounding box center [666, 301] width 21 height 21
click at [730, 303] on div "26" at bounding box center [729, 301] width 21 height 21
click at [707, 303] on div "25" at bounding box center [708, 301] width 21 height 21
click at [446, 404] on button "Hreinsa" at bounding box center [442, 400] width 59 height 31
click at [750, 180] on icon at bounding box center [752, 177] width 9 height 9
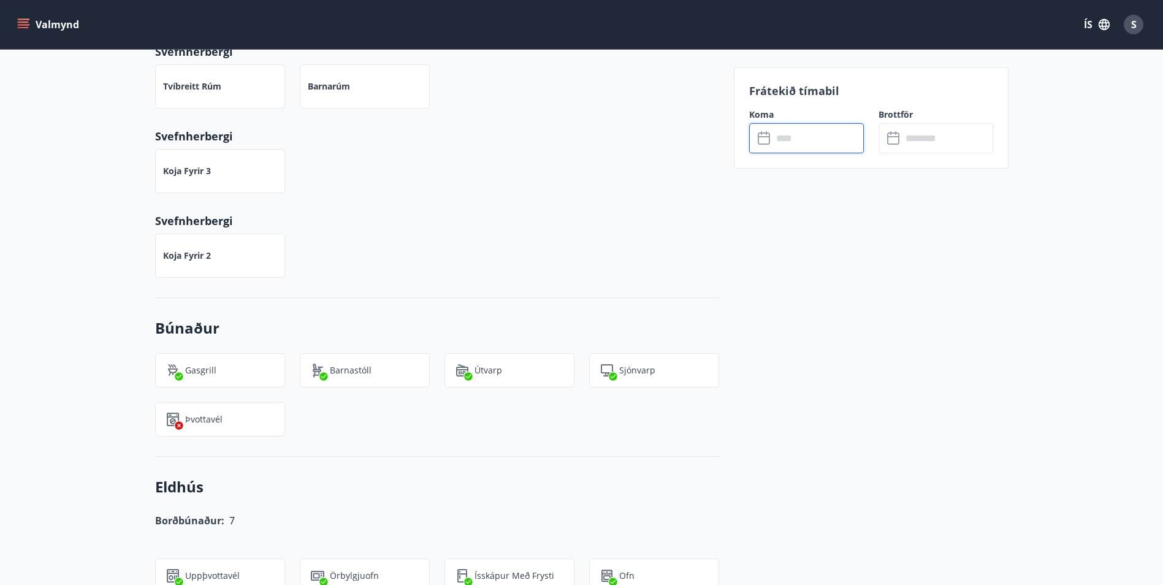
scroll to position [368, 0]
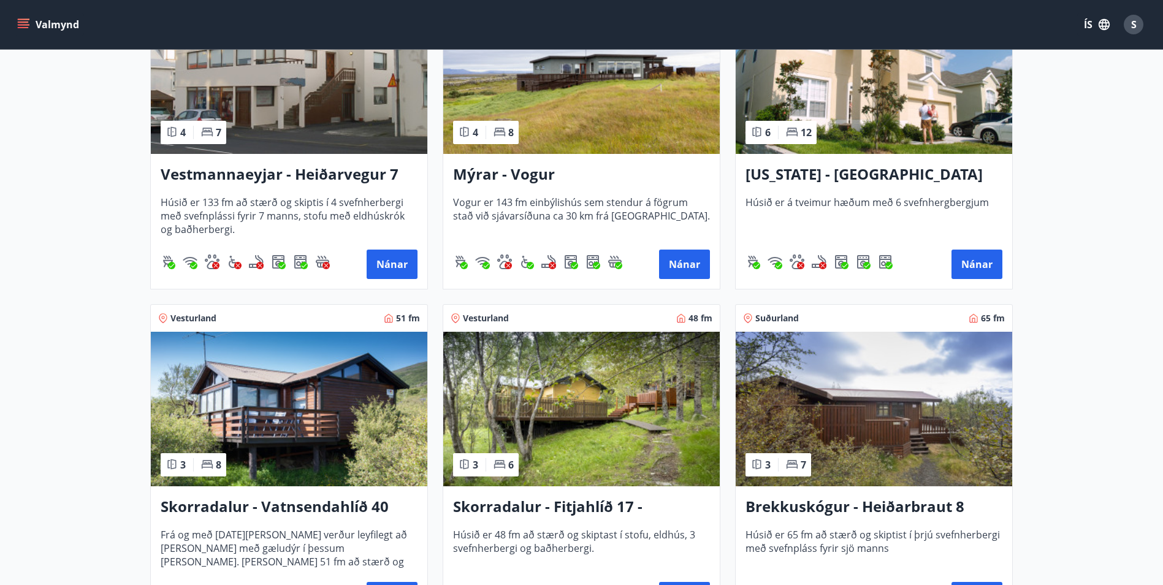
scroll to position [1349, 0]
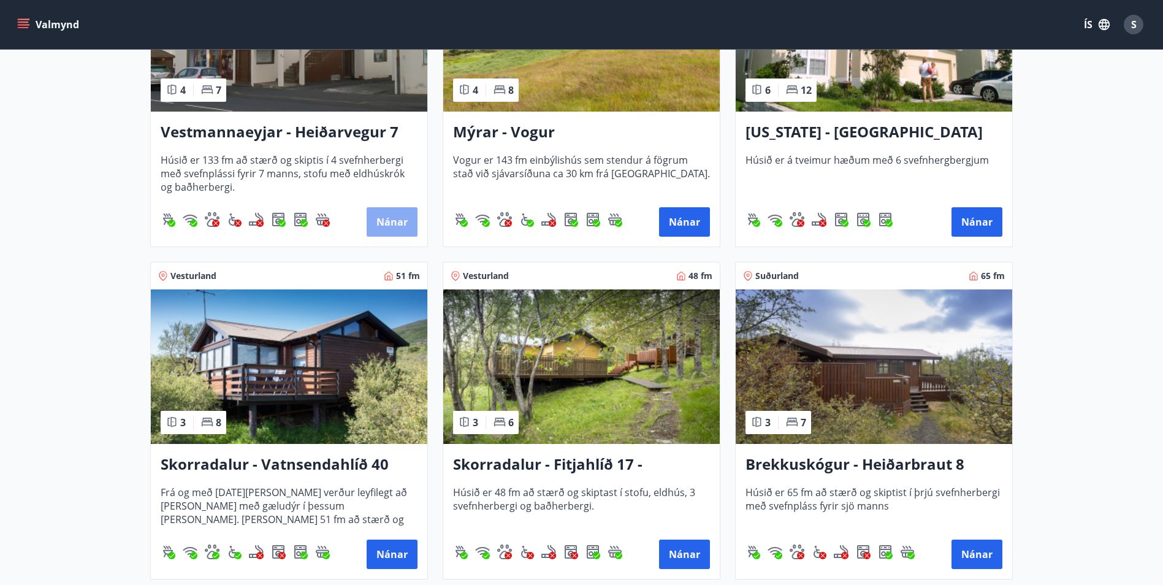
click at [389, 224] on button "Nánar" at bounding box center [392, 221] width 51 height 29
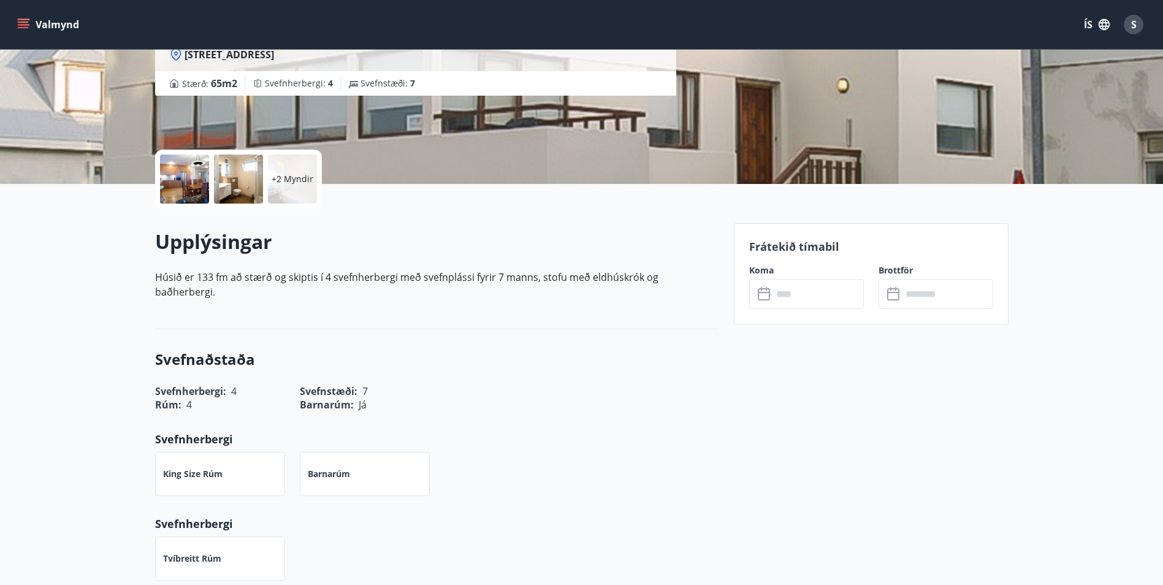
scroll to position [368, 0]
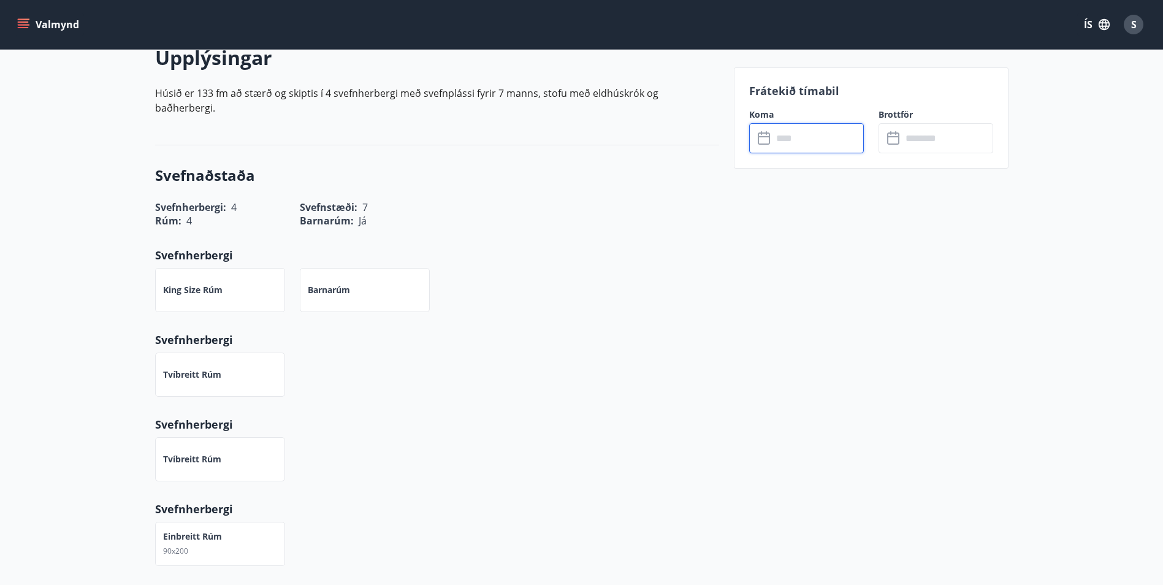
click at [784, 141] on input "text" at bounding box center [817, 138] width 91 height 30
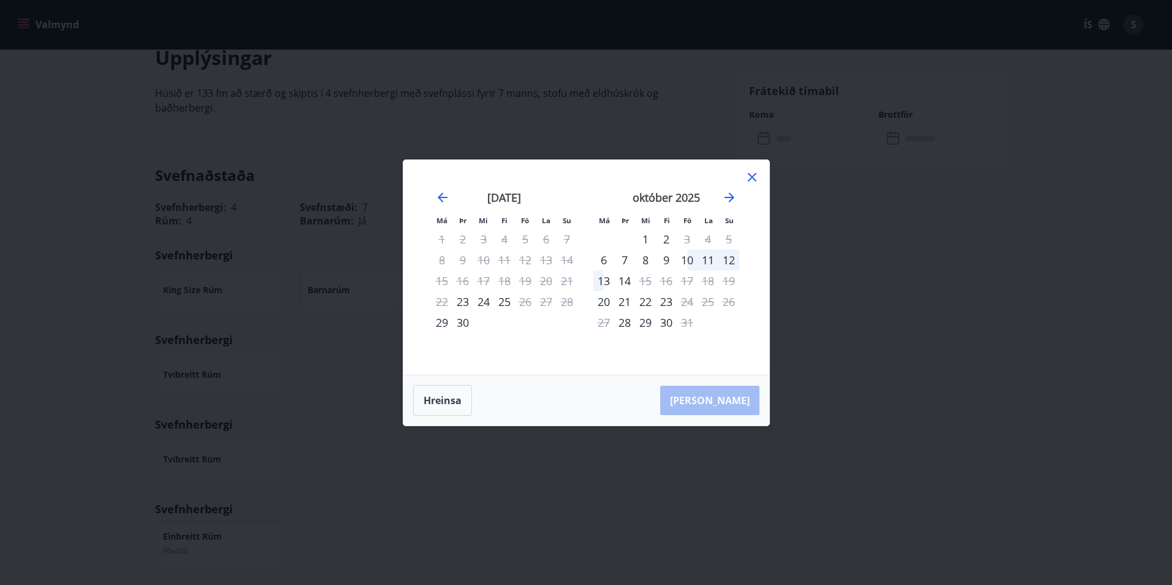
click at [752, 178] on icon at bounding box center [752, 177] width 9 height 9
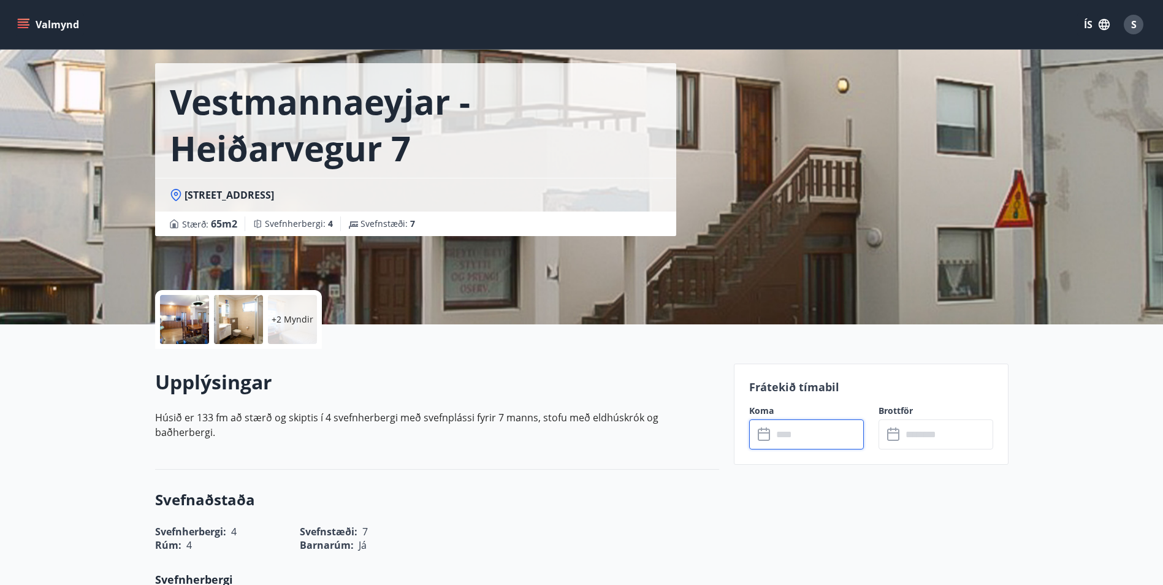
scroll to position [61, 0]
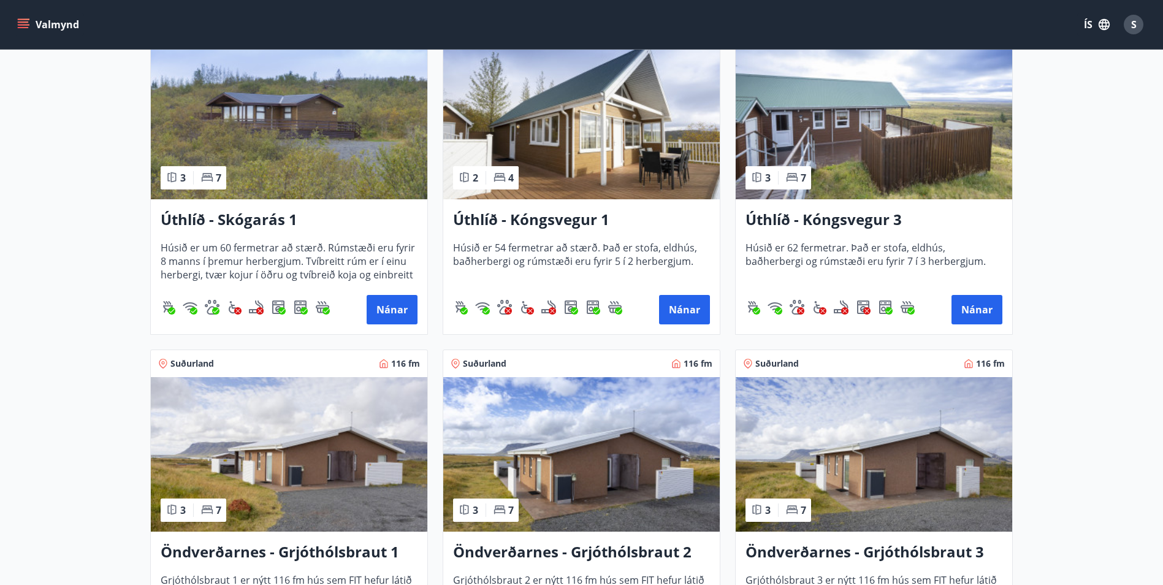
scroll to position [1962, 0]
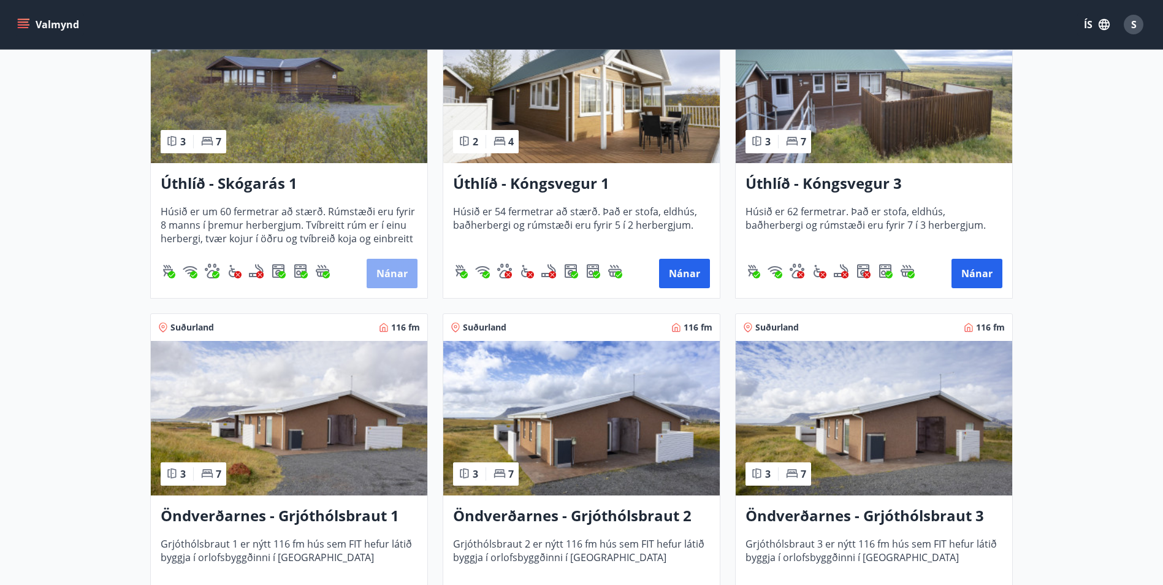
click at [384, 269] on button "Nánar" at bounding box center [392, 273] width 51 height 29
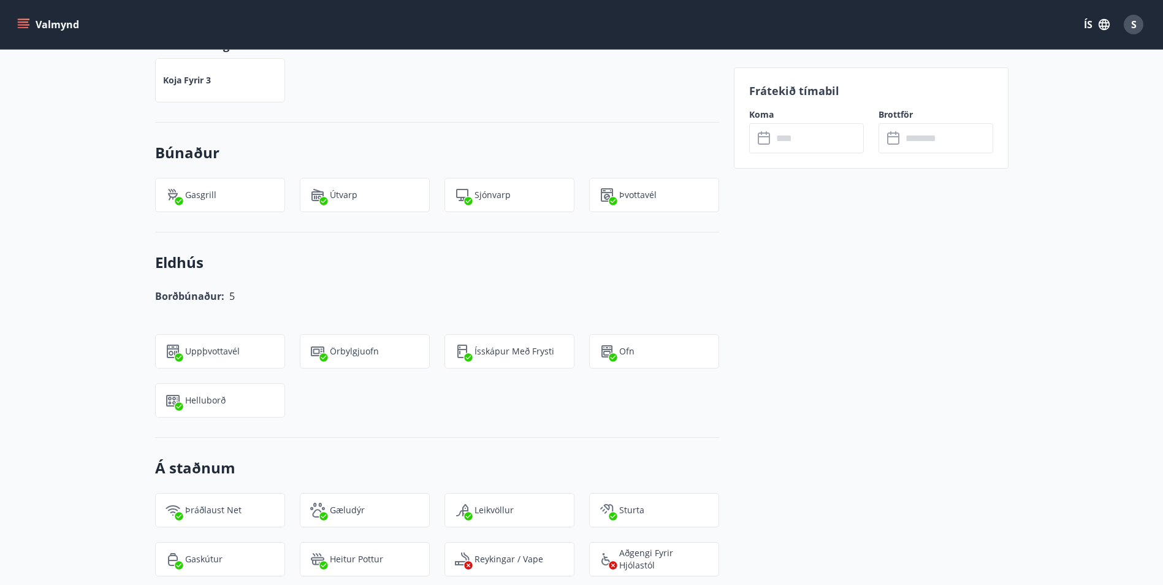
scroll to position [920, 0]
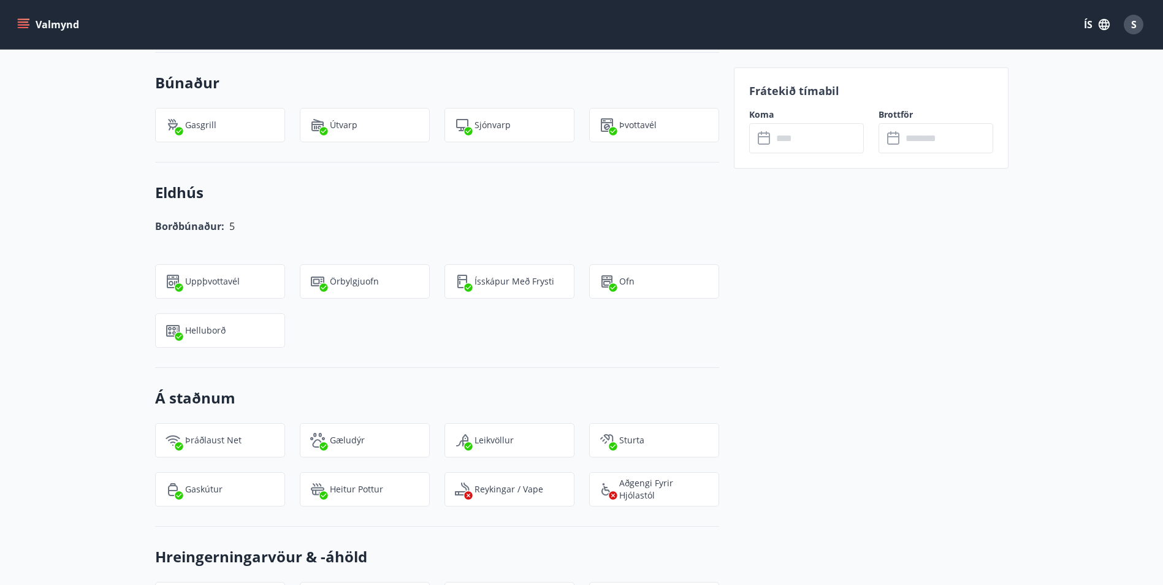
click at [792, 144] on input "text" at bounding box center [817, 138] width 91 height 30
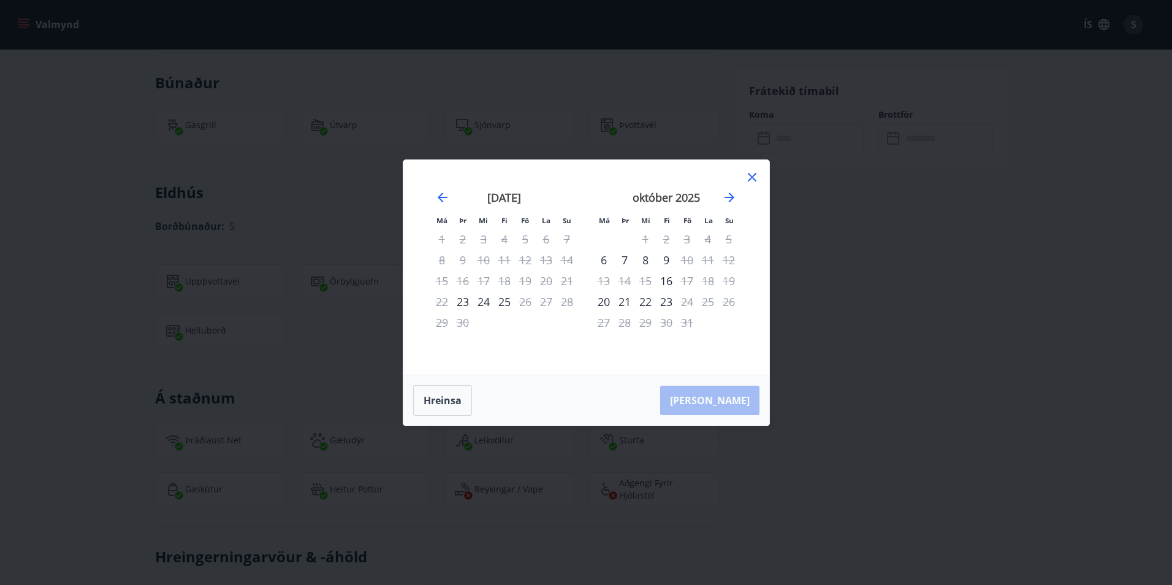
click at [755, 177] on icon at bounding box center [752, 177] width 15 height 15
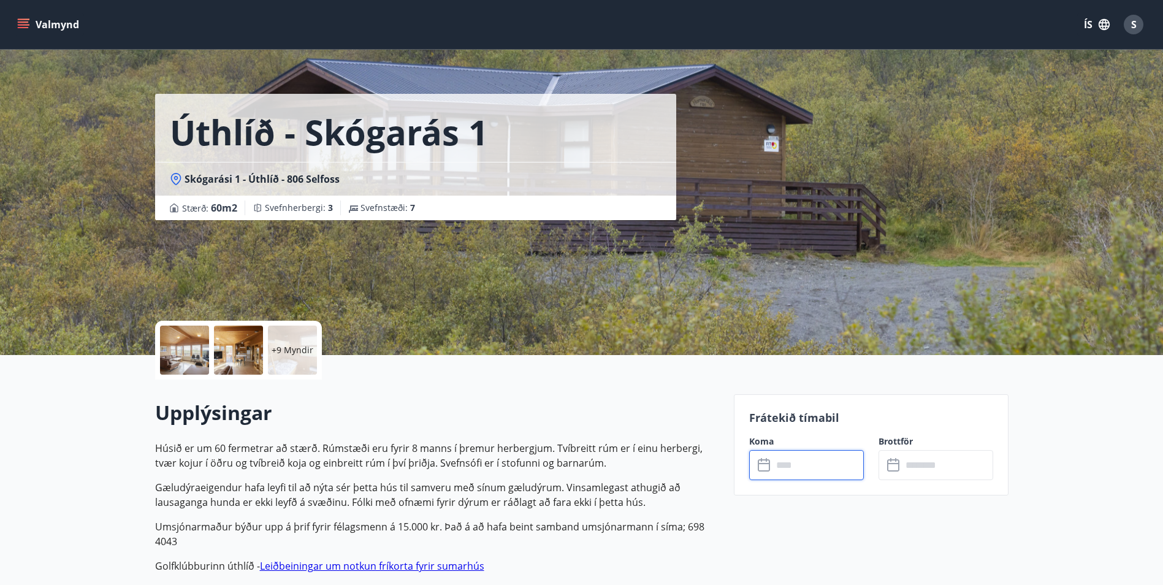
scroll to position [0, 0]
